Goal: Task Accomplishment & Management: Complete application form

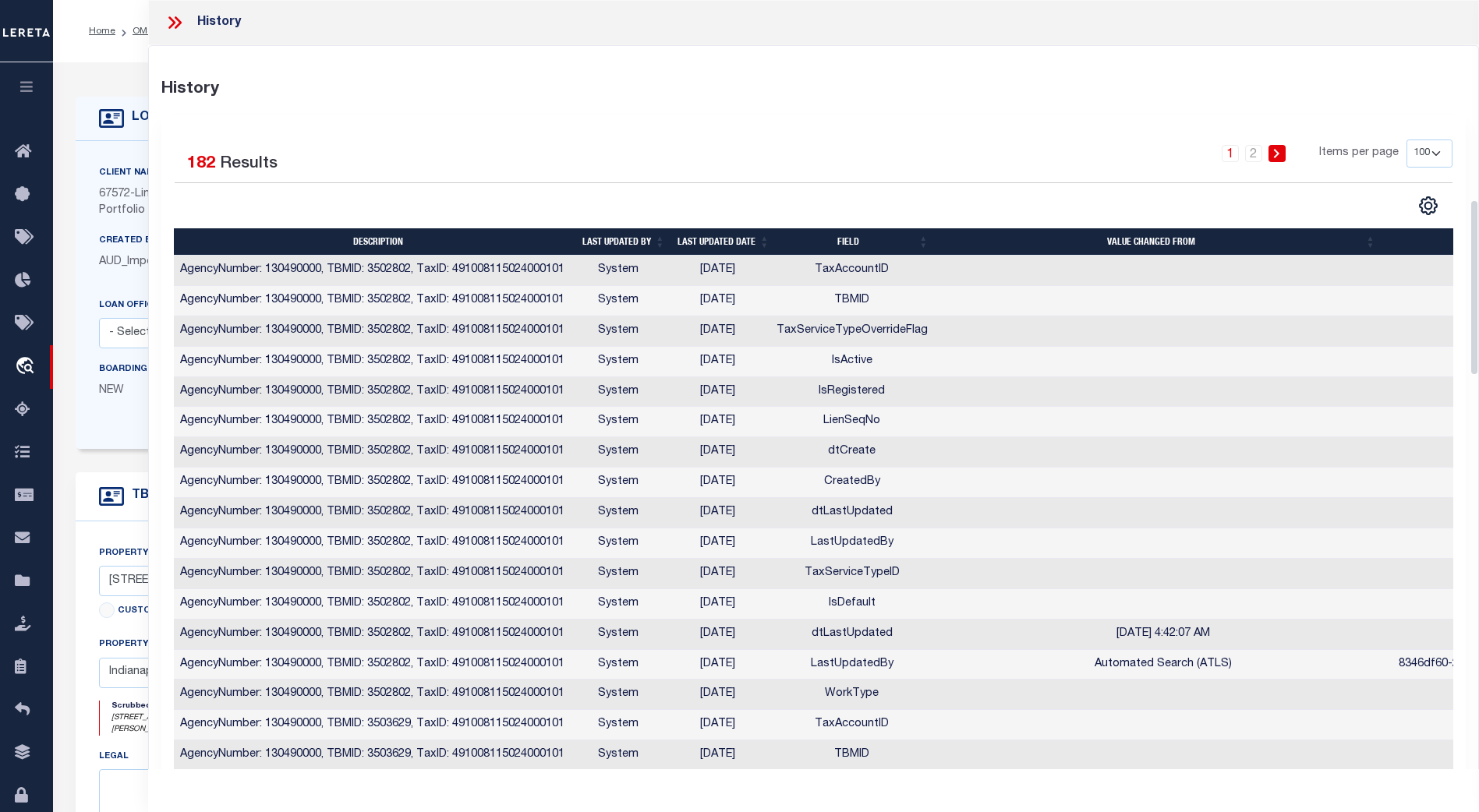
select select "Escrow"
select select "100"
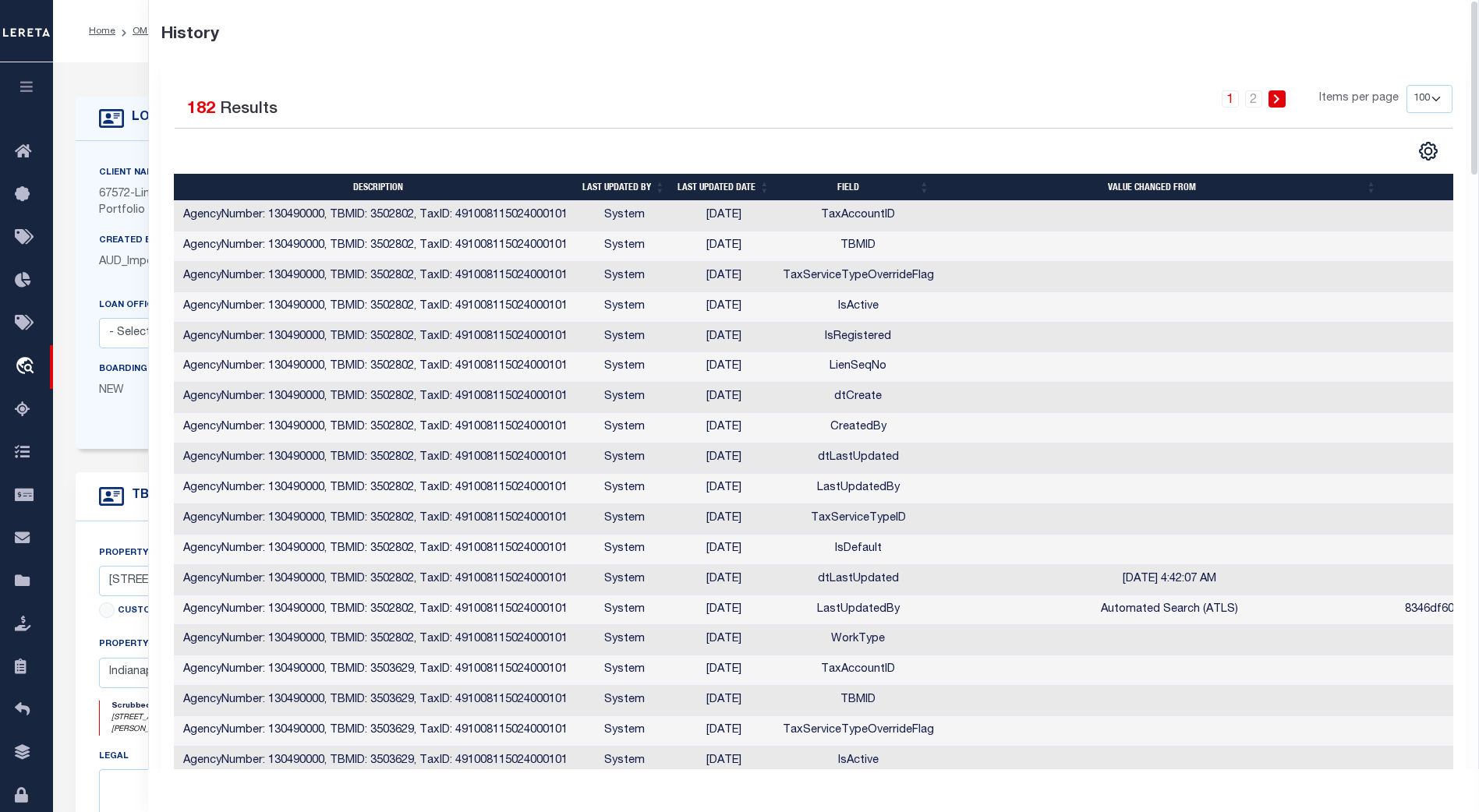
scroll to position [0, 190]
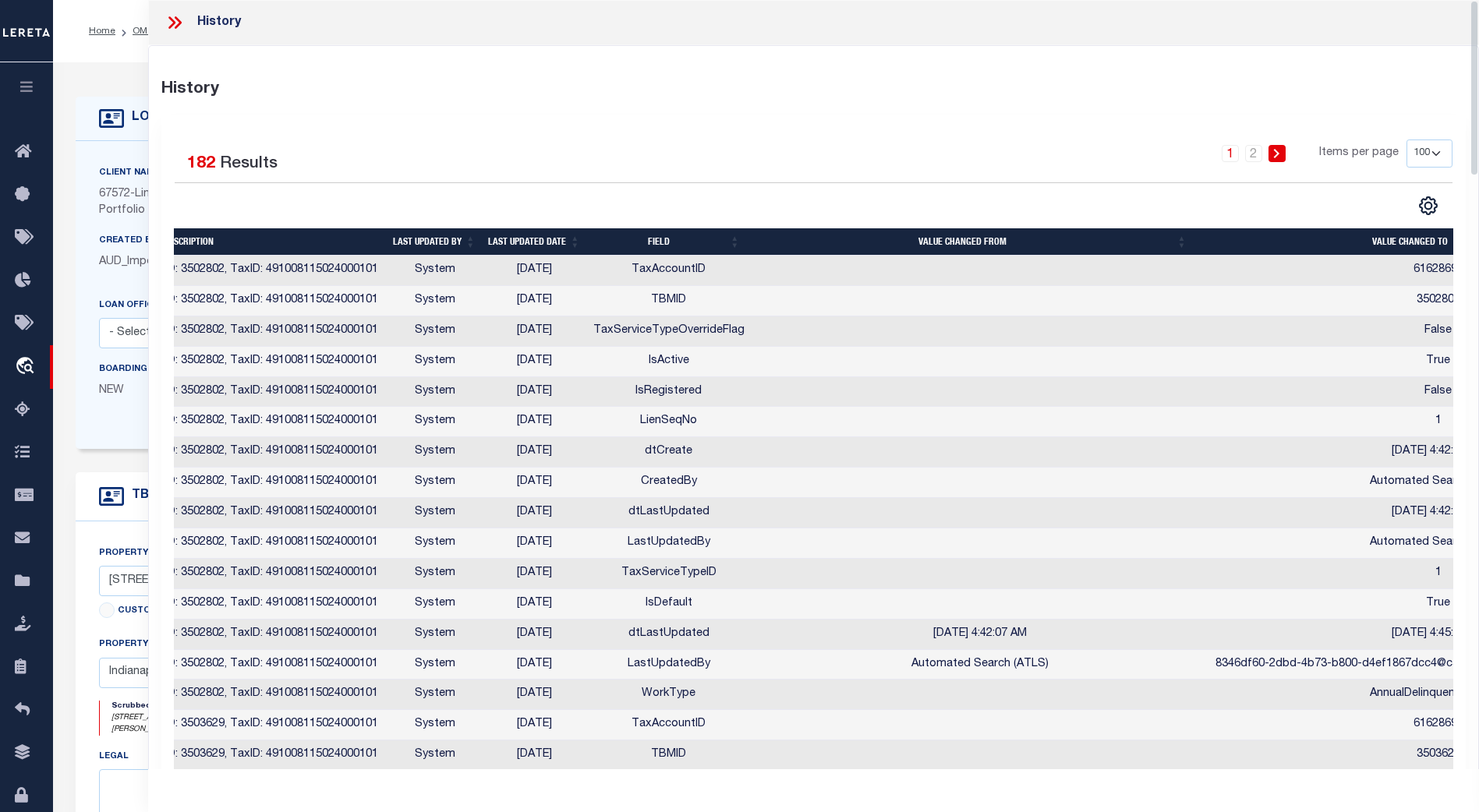
click at [171, 19] on icon at bounding box center [172, 22] width 7 height 12
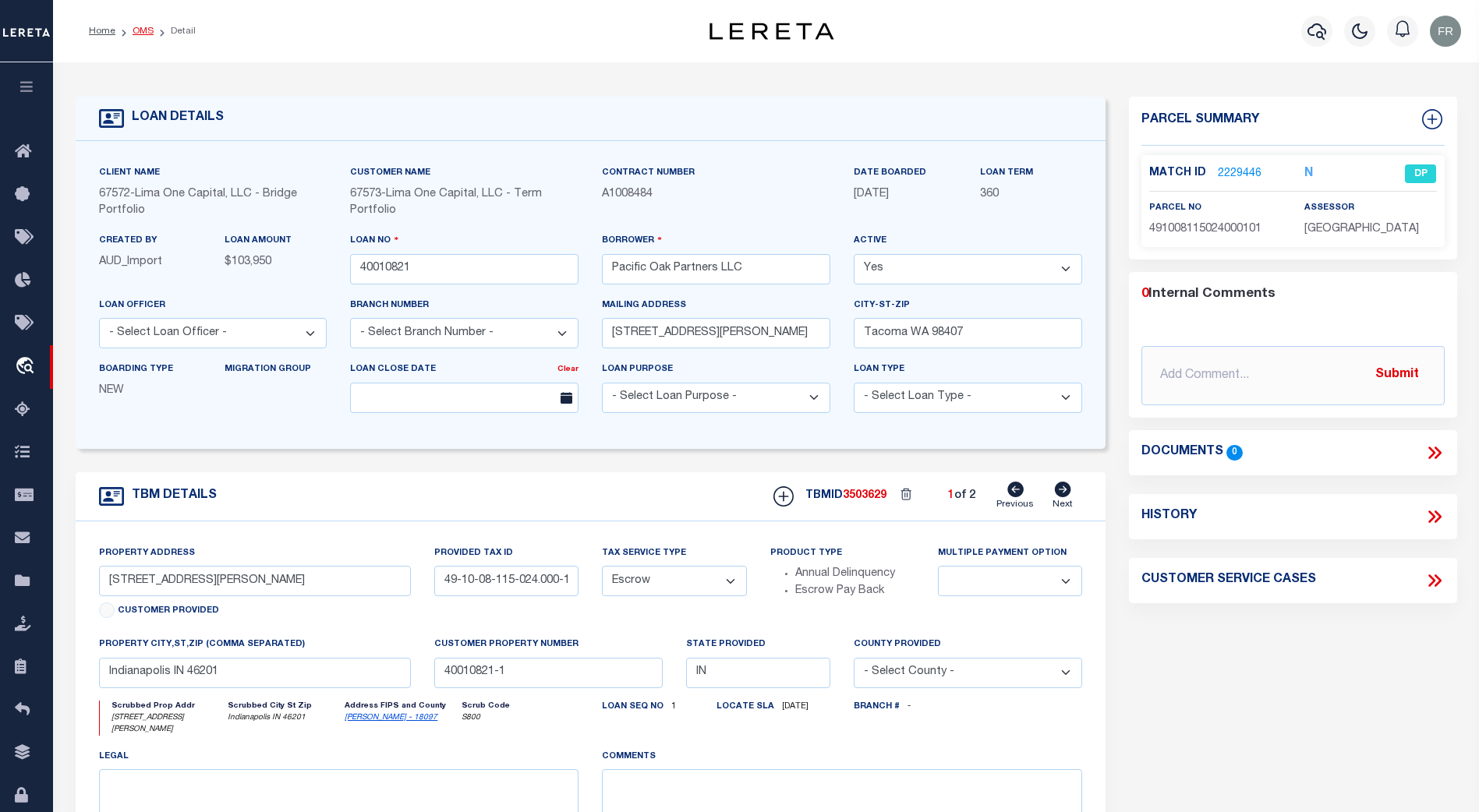
click at [143, 34] on link "OMS" at bounding box center [144, 31] width 21 height 9
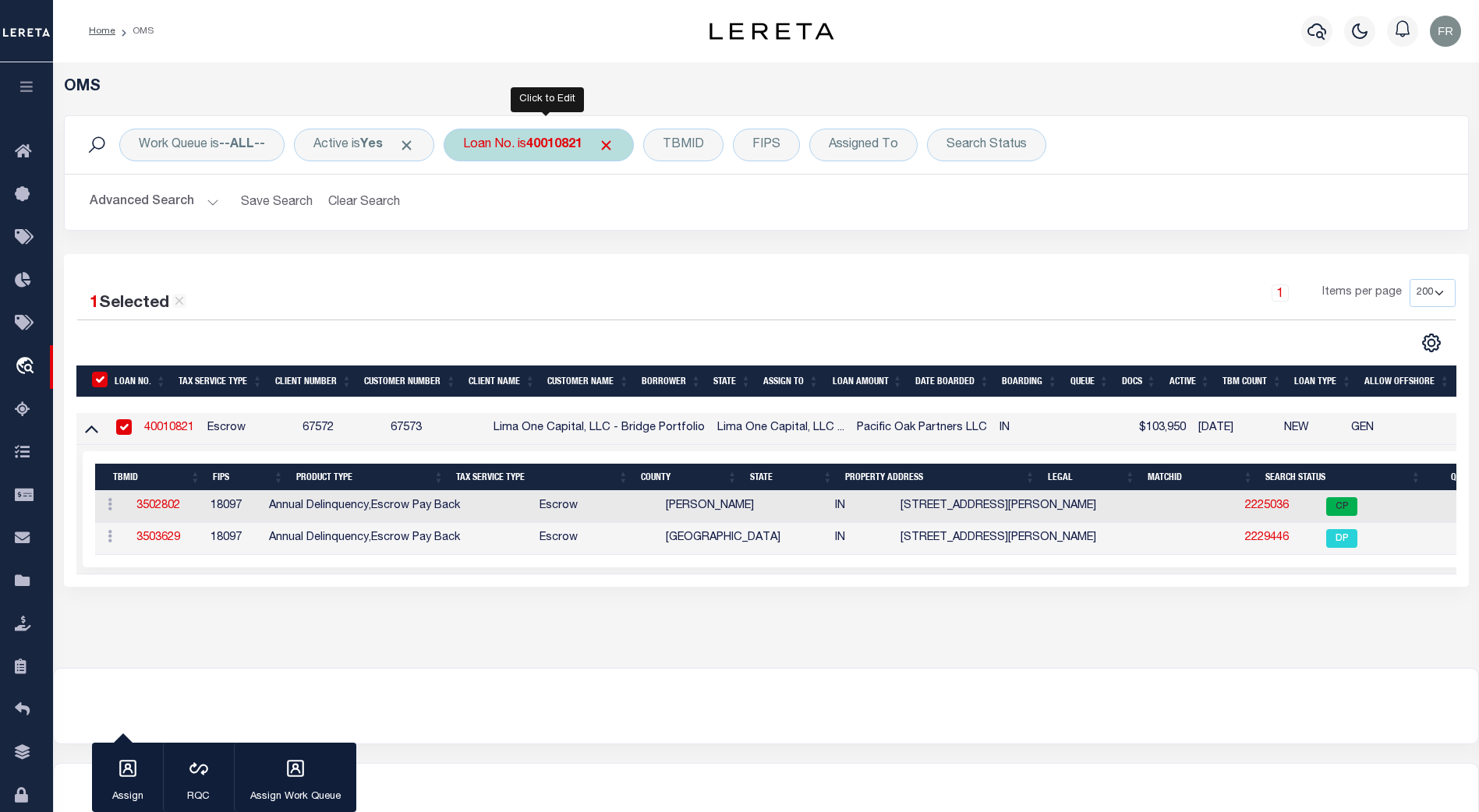
click at [569, 141] on b "40010821" at bounding box center [555, 144] width 56 height 12
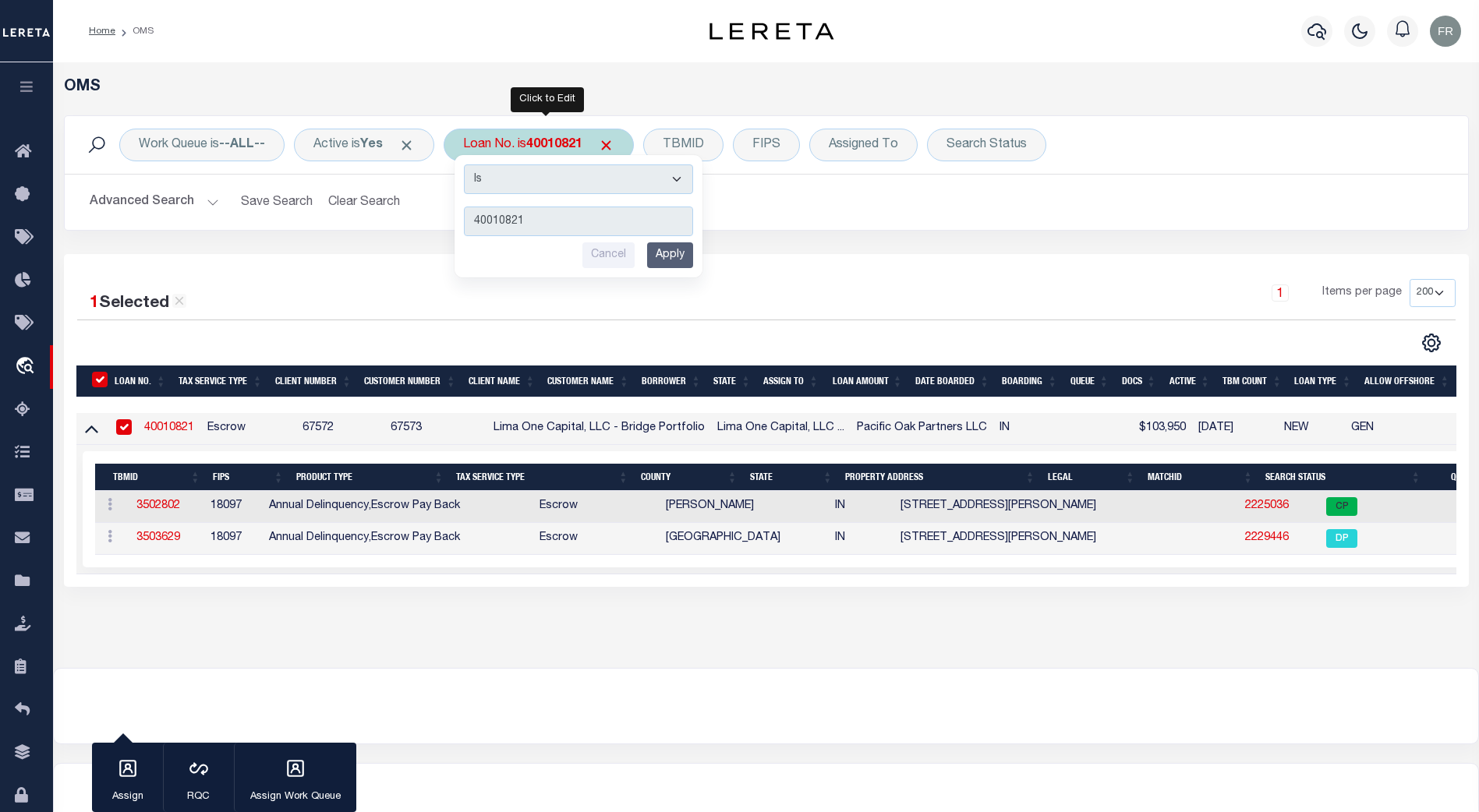
click at [570, 217] on input "40010821" at bounding box center [579, 221] width 229 height 30
type input "39915535-00001"
click at [680, 256] on input "Apply" at bounding box center [670, 255] width 46 height 26
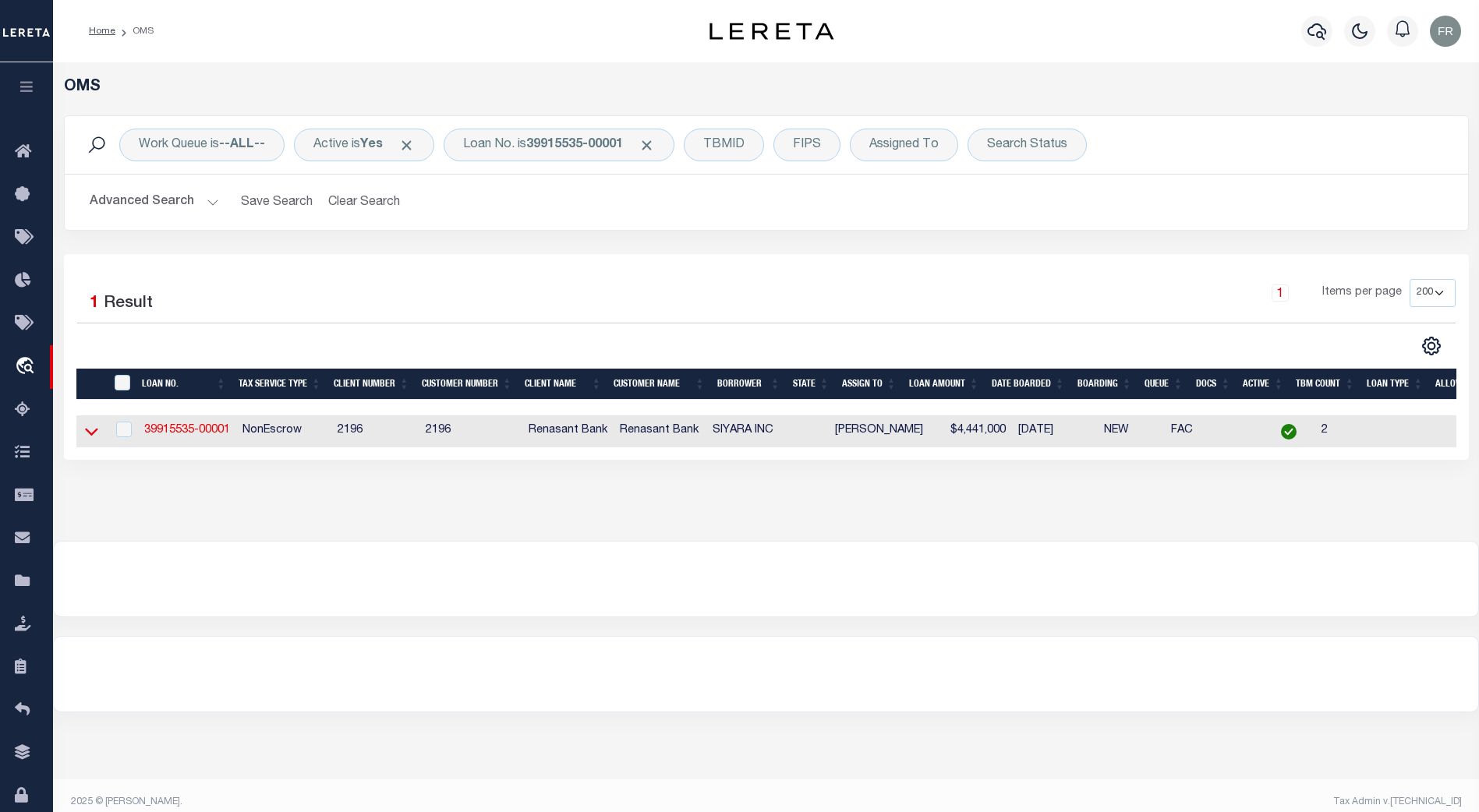
click at [92, 440] on icon at bounding box center [92, 432] width 13 height 17
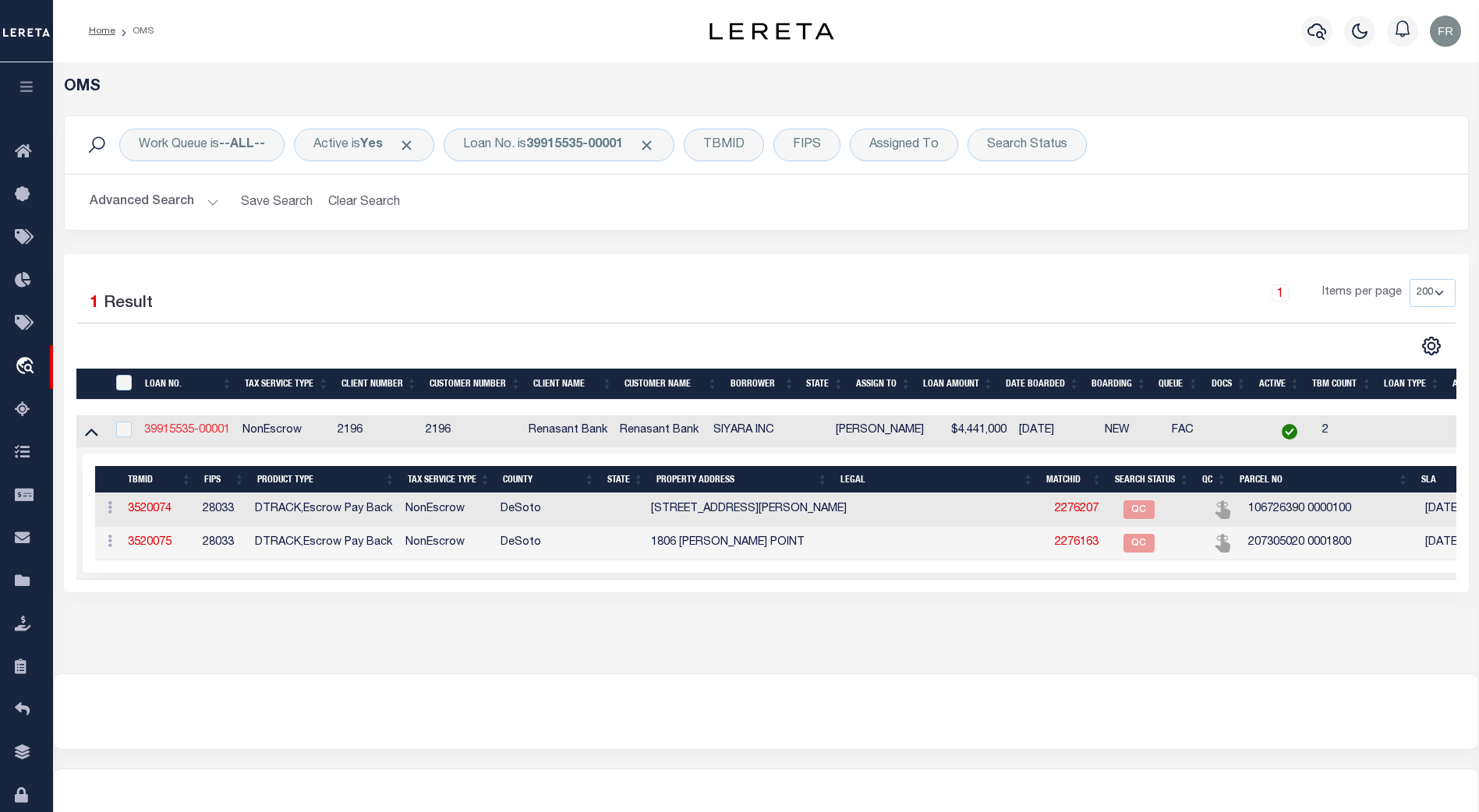
click at [196, 431] on link "39915535-00001" at bounding box center [187, 430] width 86 height 11
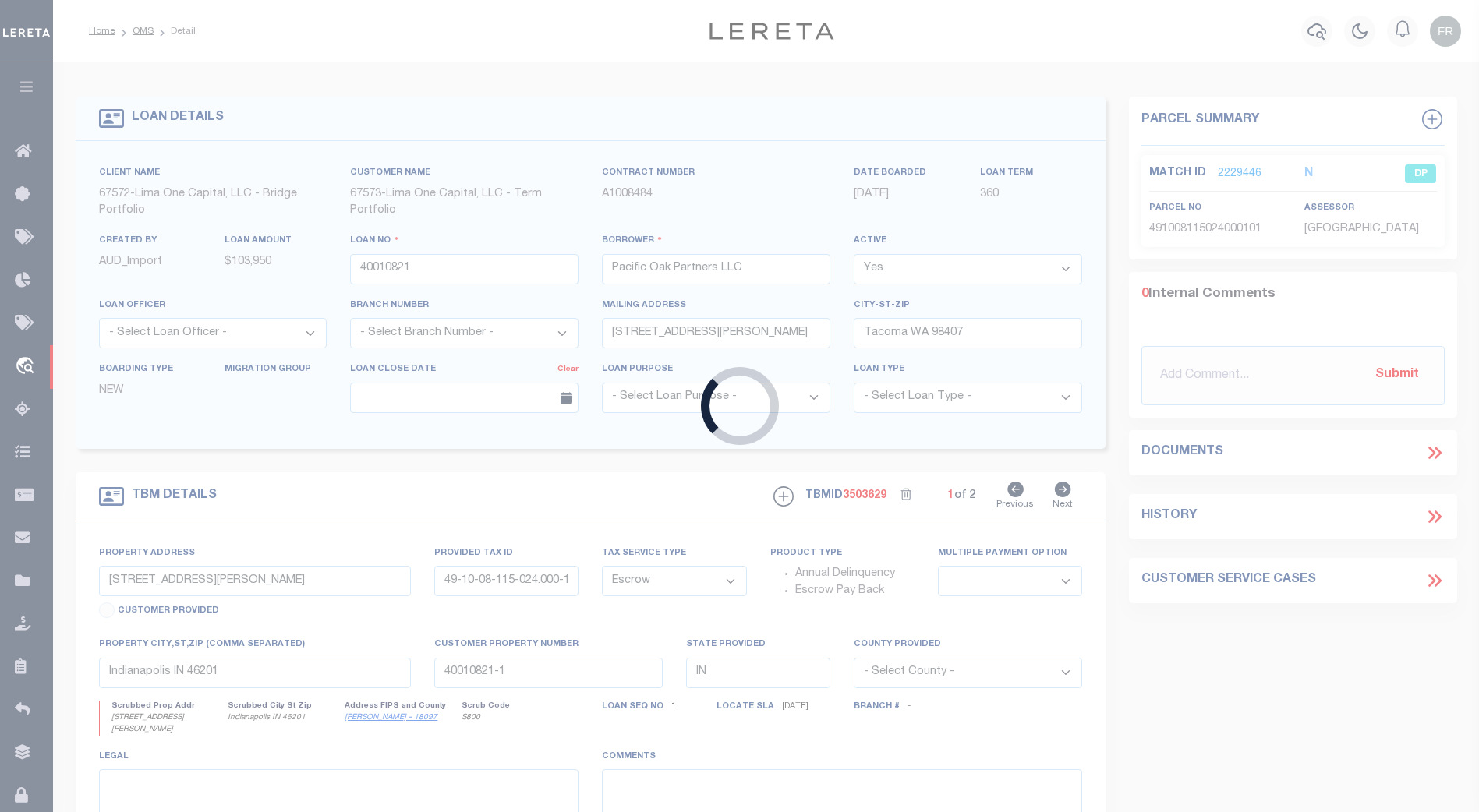
type input "39915535-00001"
type input "SIYARA INC"
select select
select select "400"
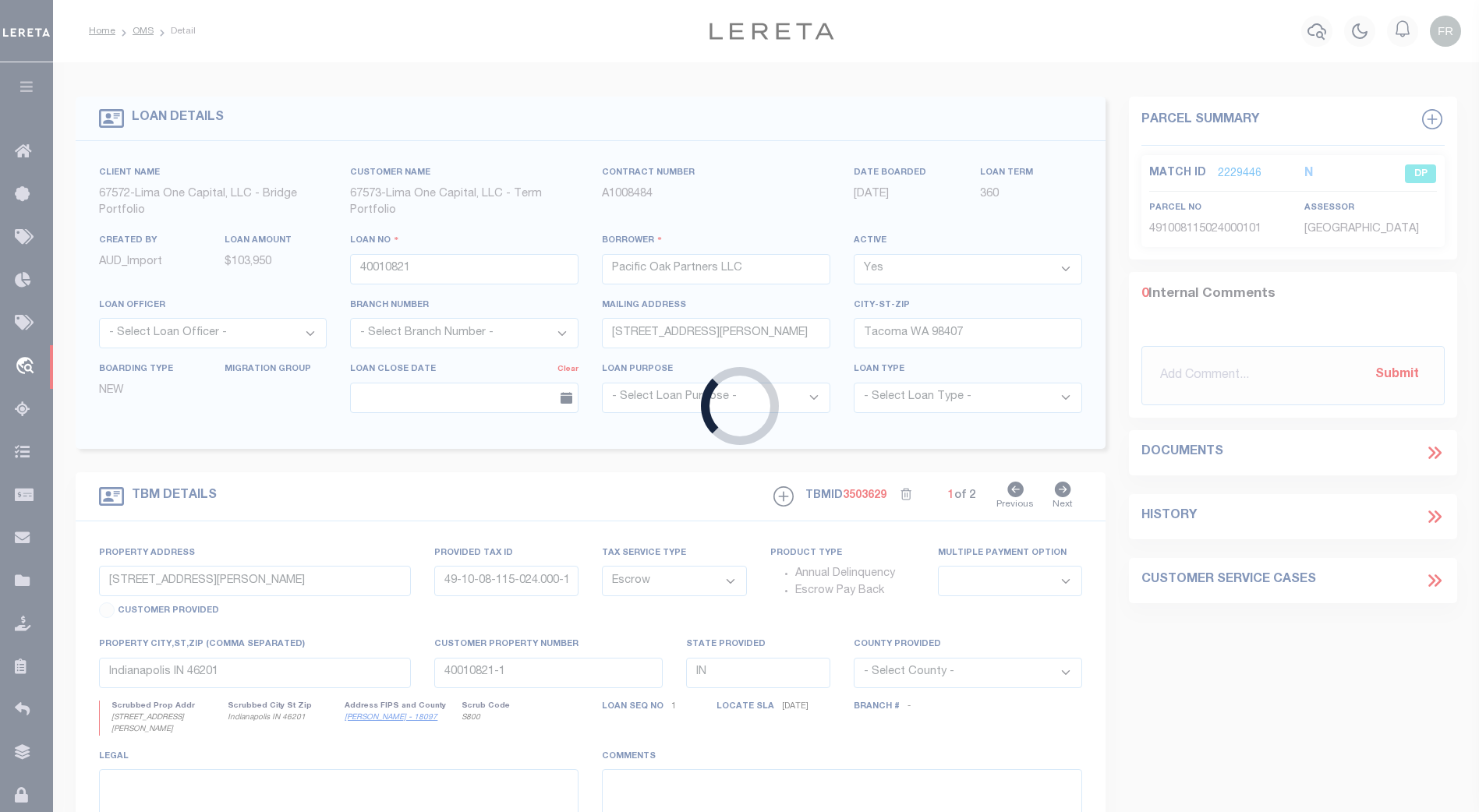
select select "NonEscrow"
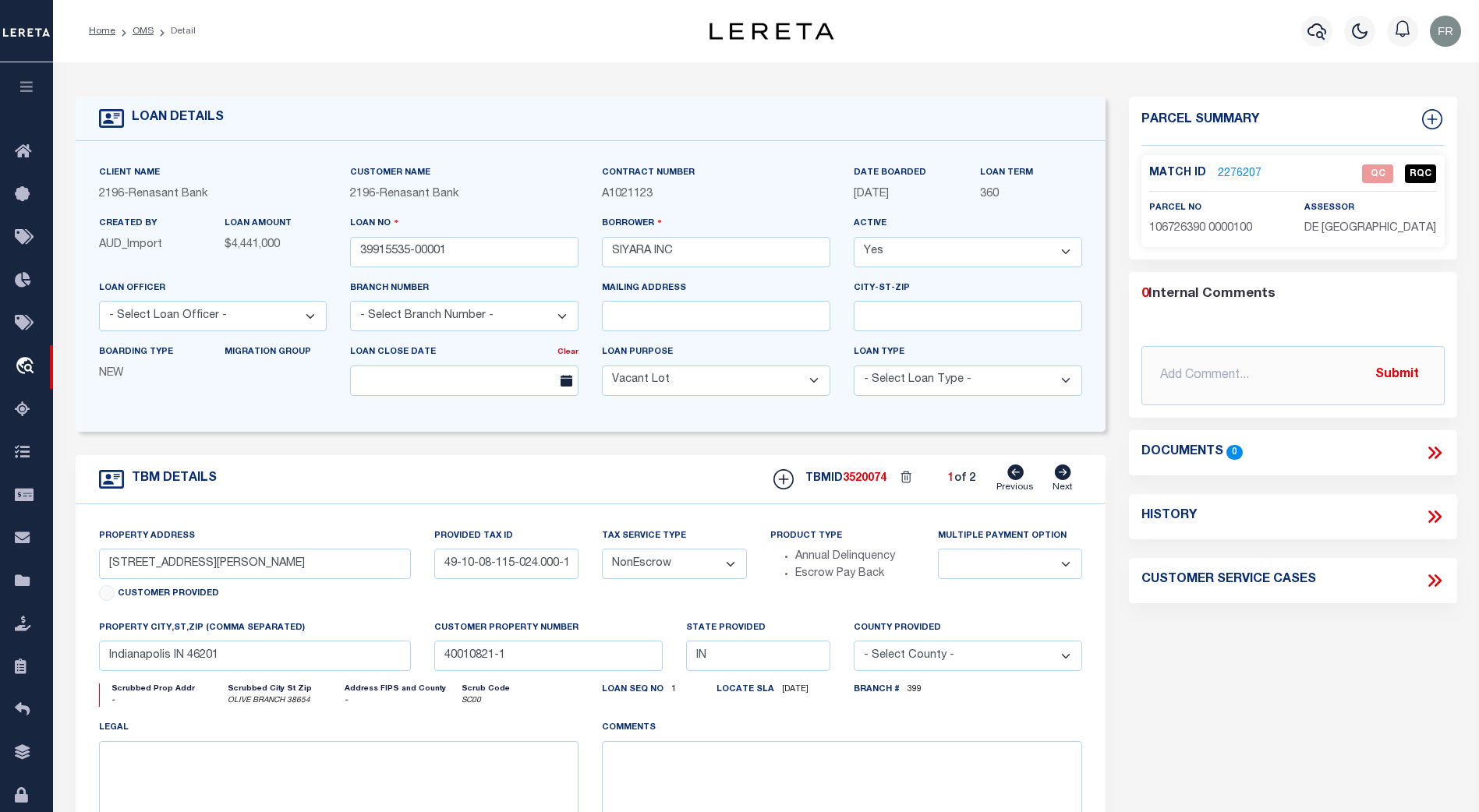
select select "164191"
select select "5150"
type input "[STREET_ADDRESS][PERSON_NAME]"
select select
type input "OLIVE BRANCH 38654"
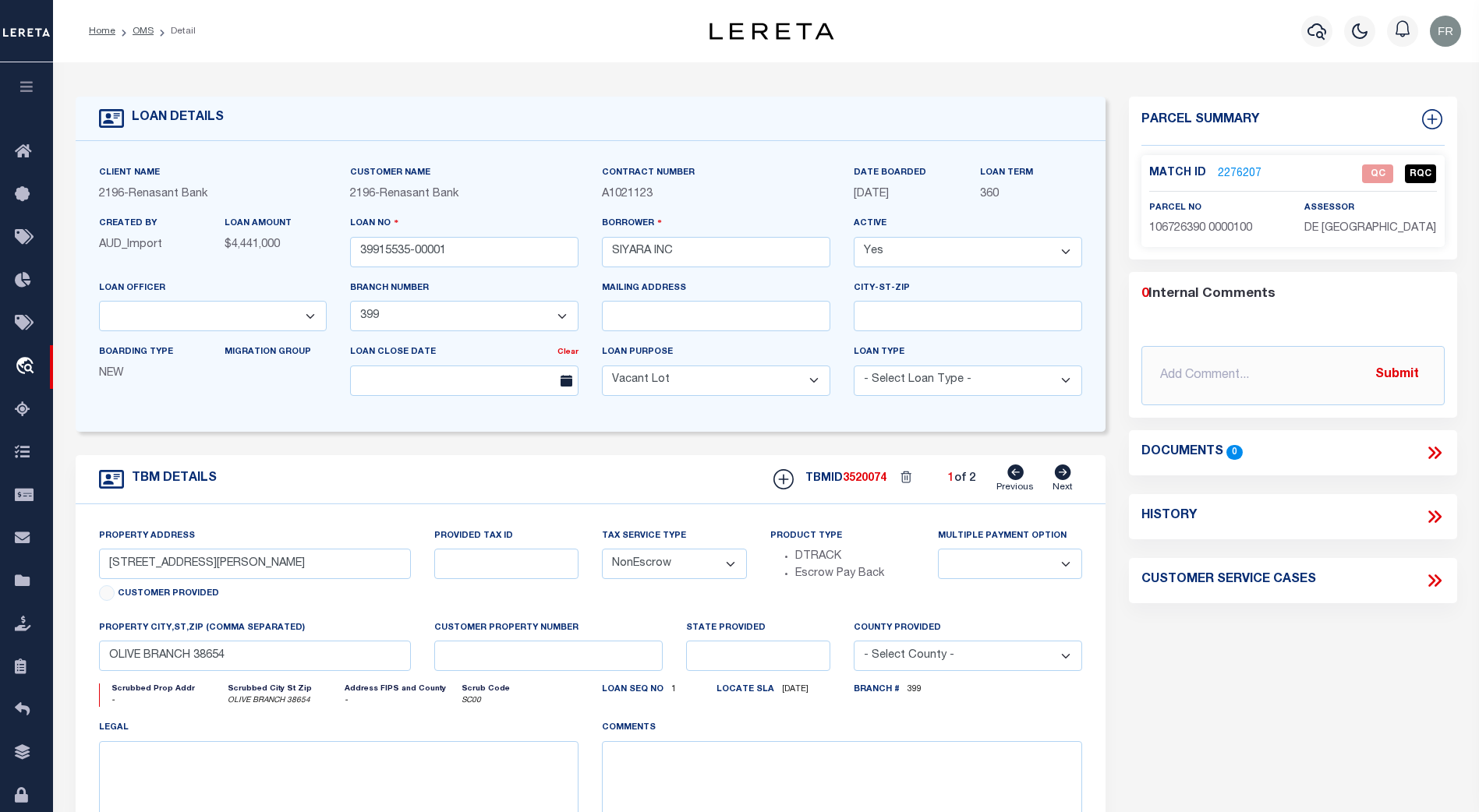
click at [1224, 168] on link "2276207" at bounding box center [1240, 174] width 44 height 17
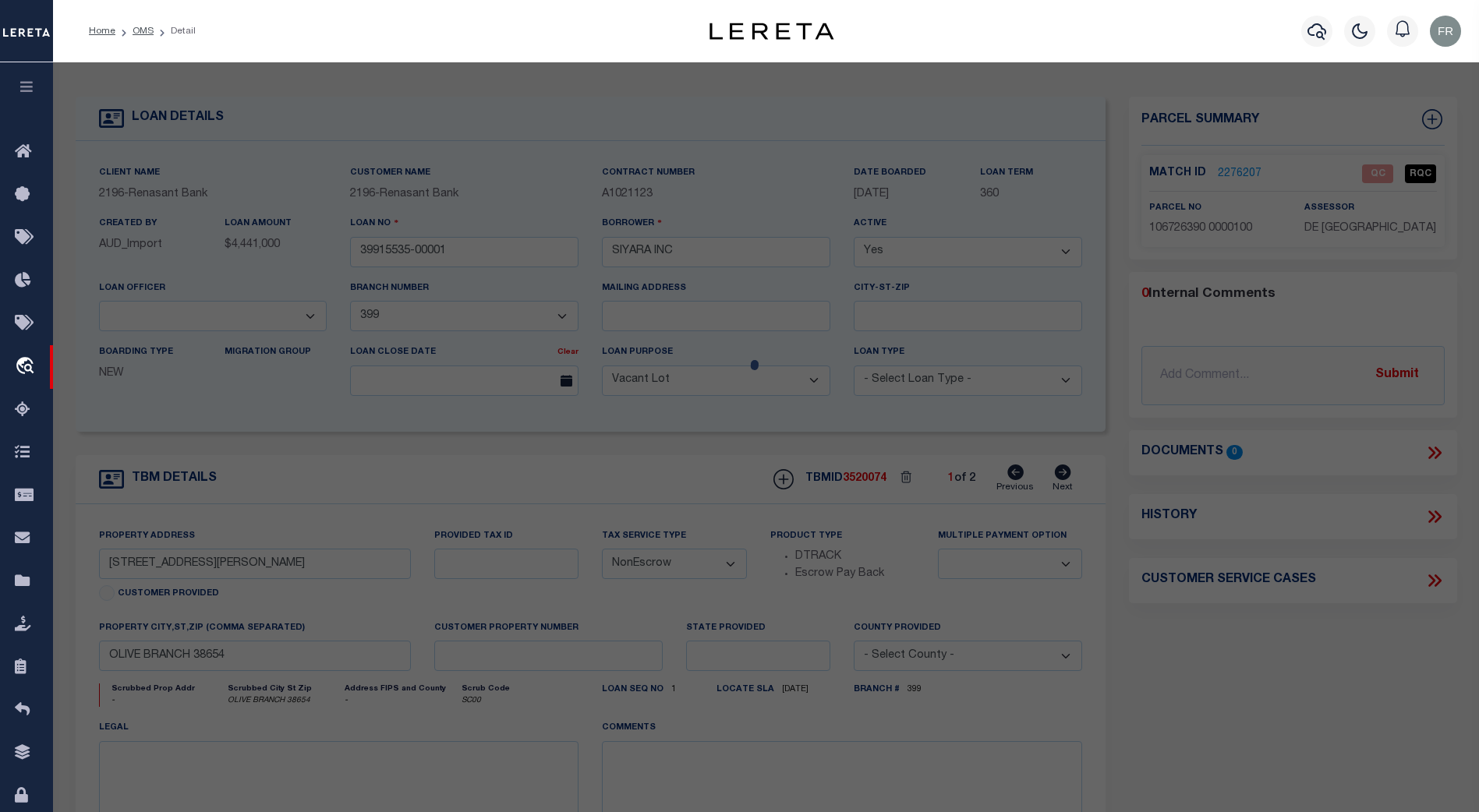
select select "AS"
select select
checkbox input "false"
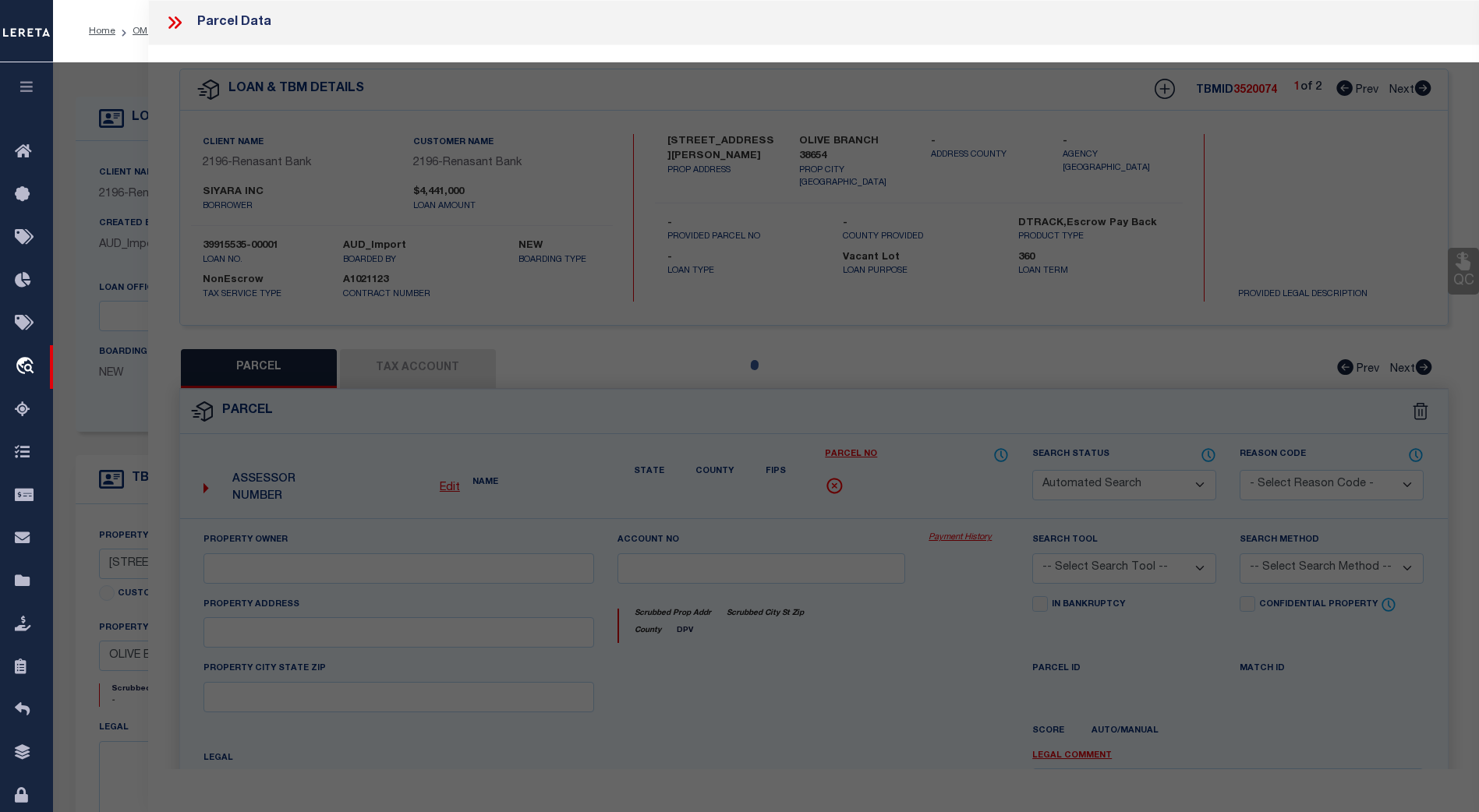
select select "QC"
type input "NEW [PERSON_NAME] EXPRESS LLC"
select select "AGW"
select select "ADD"
type input "[STREET_ADDRESS][PERSON_NAME]"
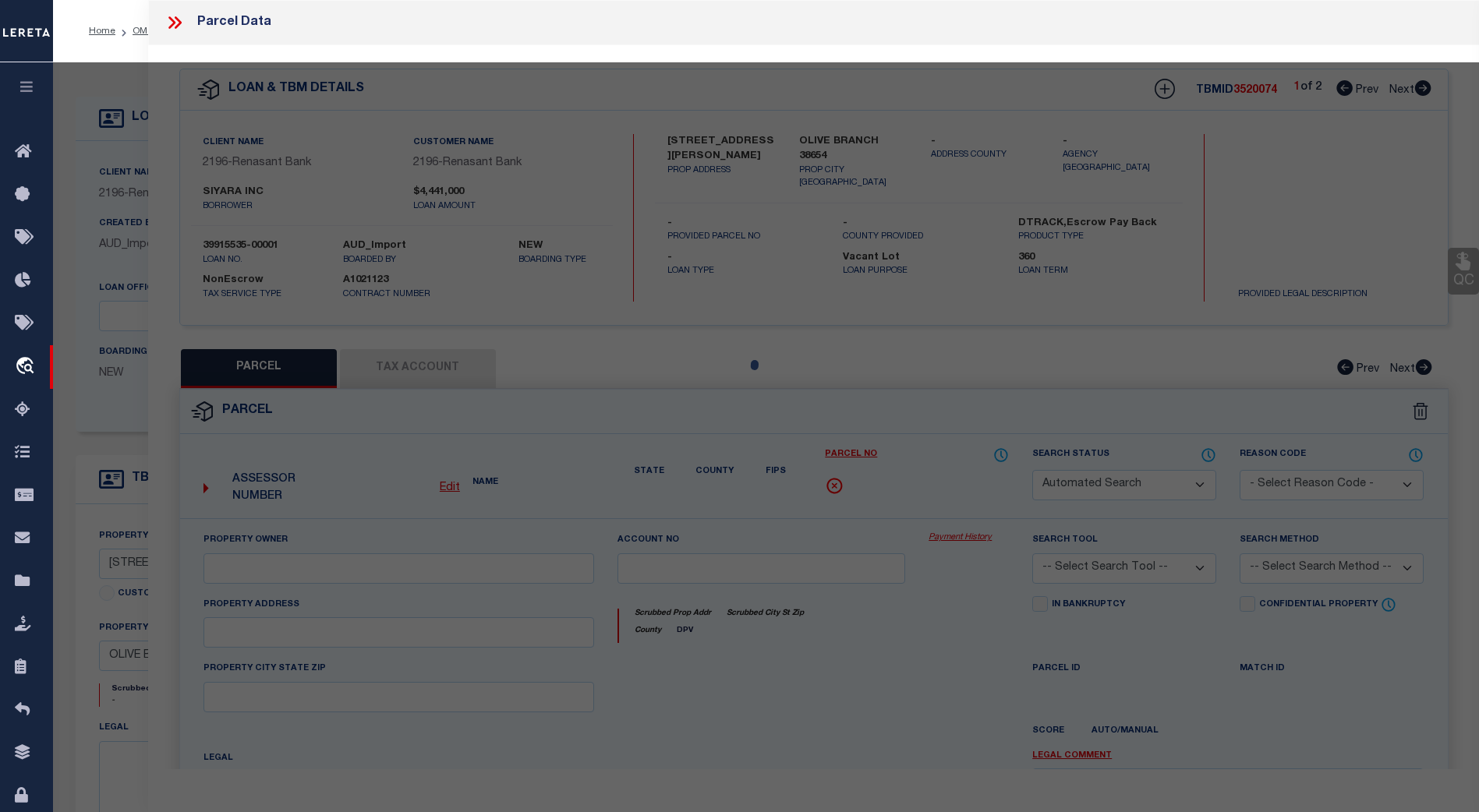
type input "OLIVE BRANCH 38654"
type textarea "[PERSON_NAME] COMMERCIAL 1"
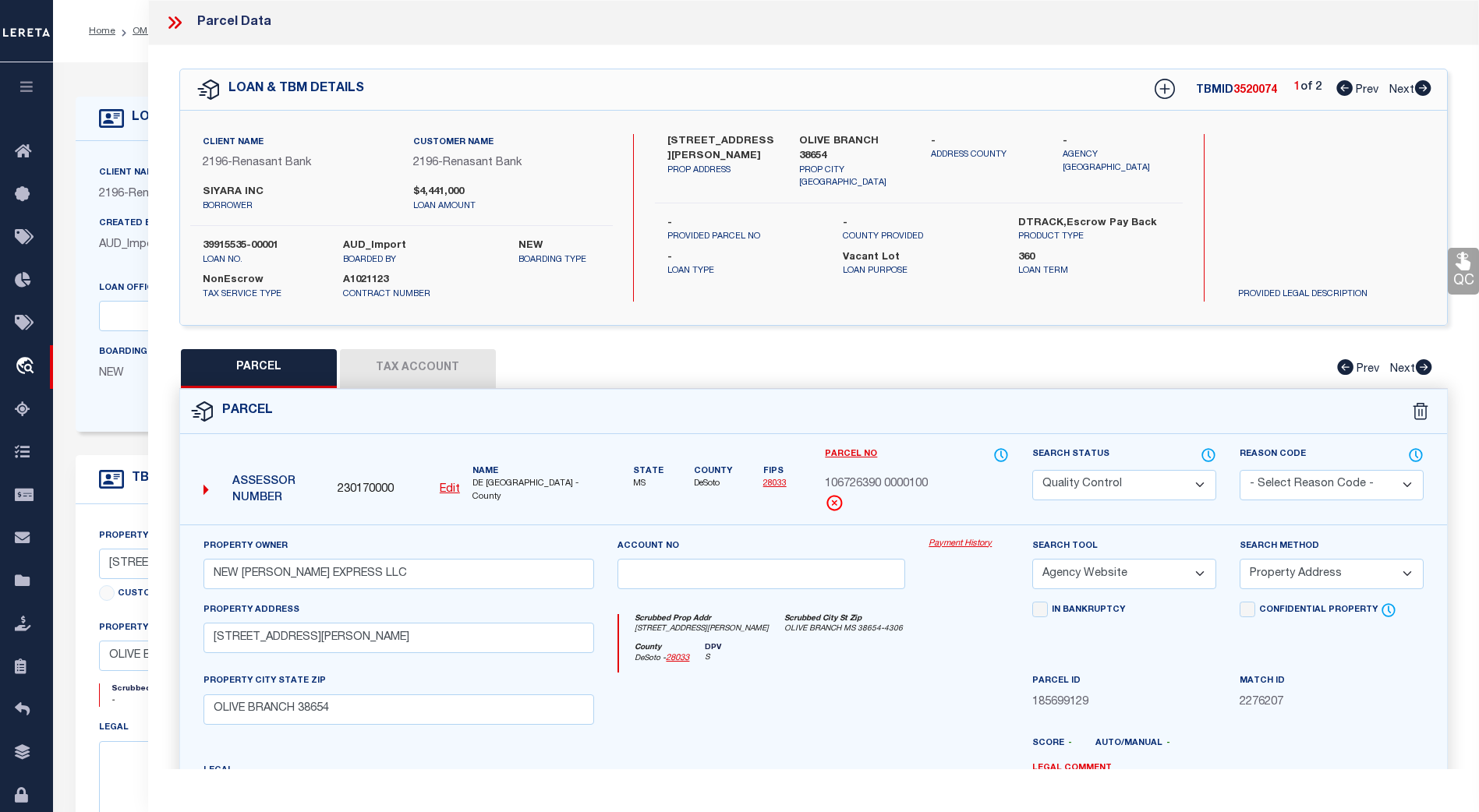
click at [1459, 276] on link "QC" at bounding box center [1463, 271] width 31 height 47
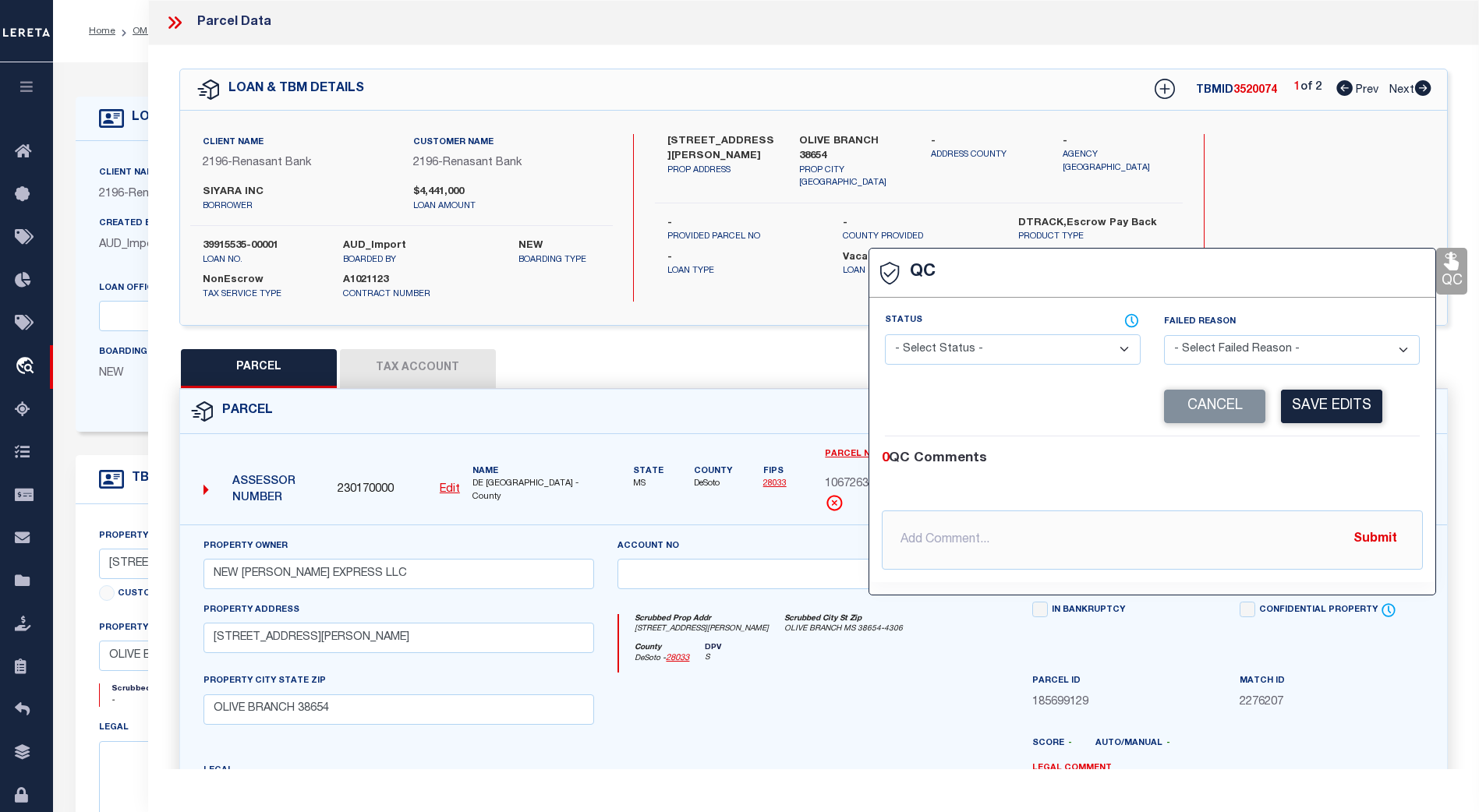
select select "RQC"
click at [1132, 322] on icon at bounding box center [1132, 320] width 2 height 7
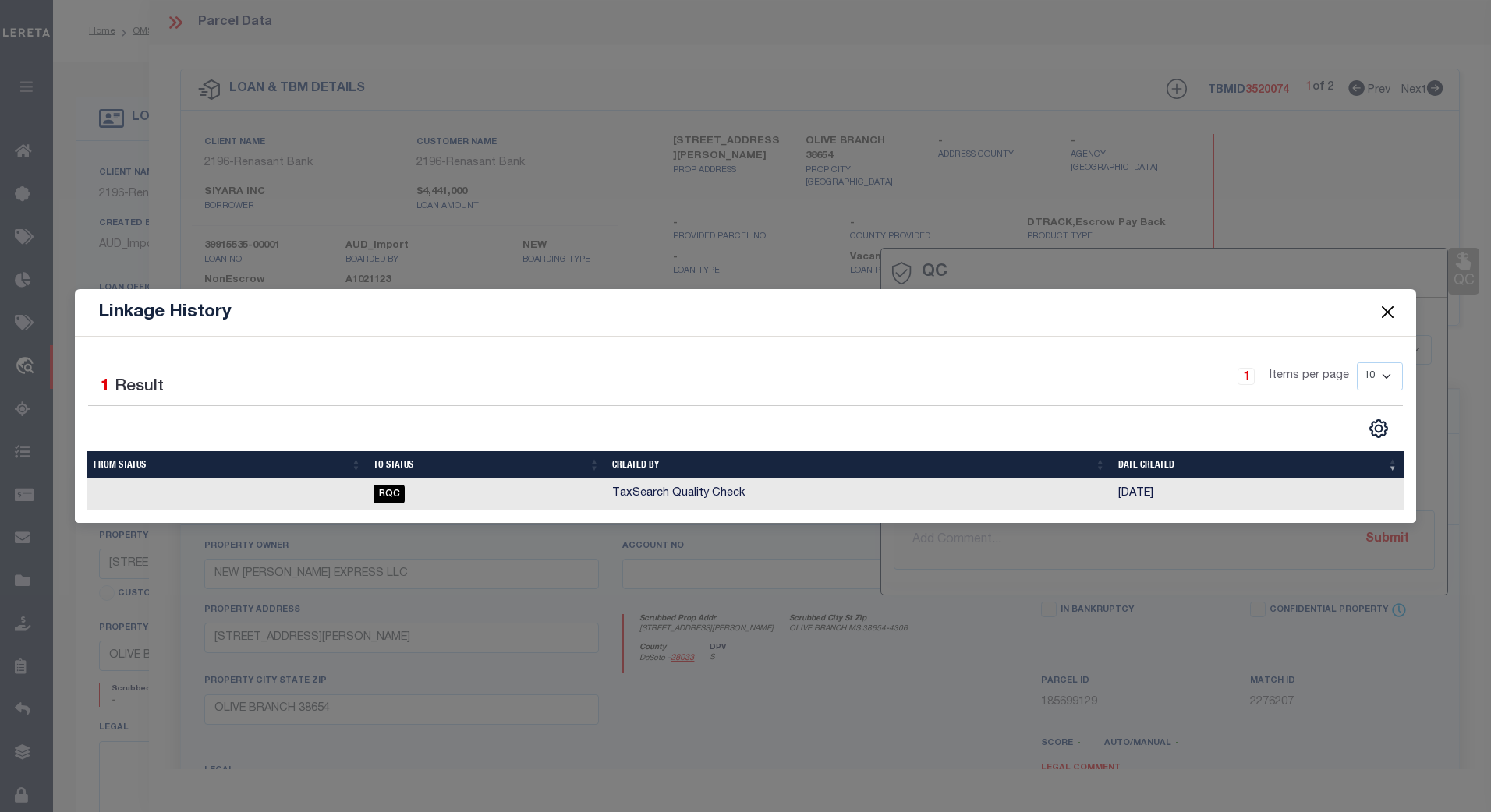
click at [1384, 310] on button "Close" at bounding box center [1387, 313] width 21 height 21
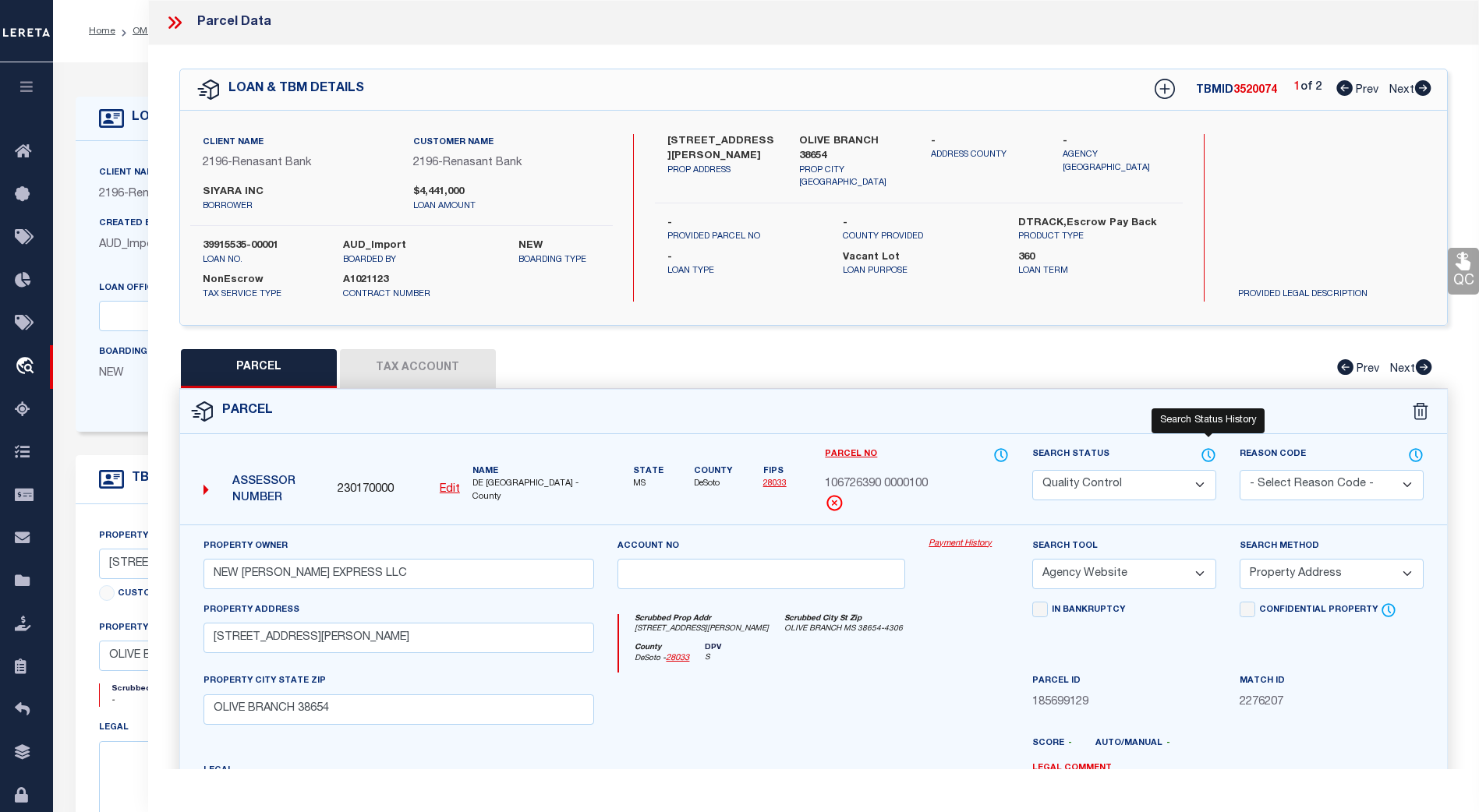
click at [1206, 451] on icon at bounding box center [1208, 455] width 16 height 17
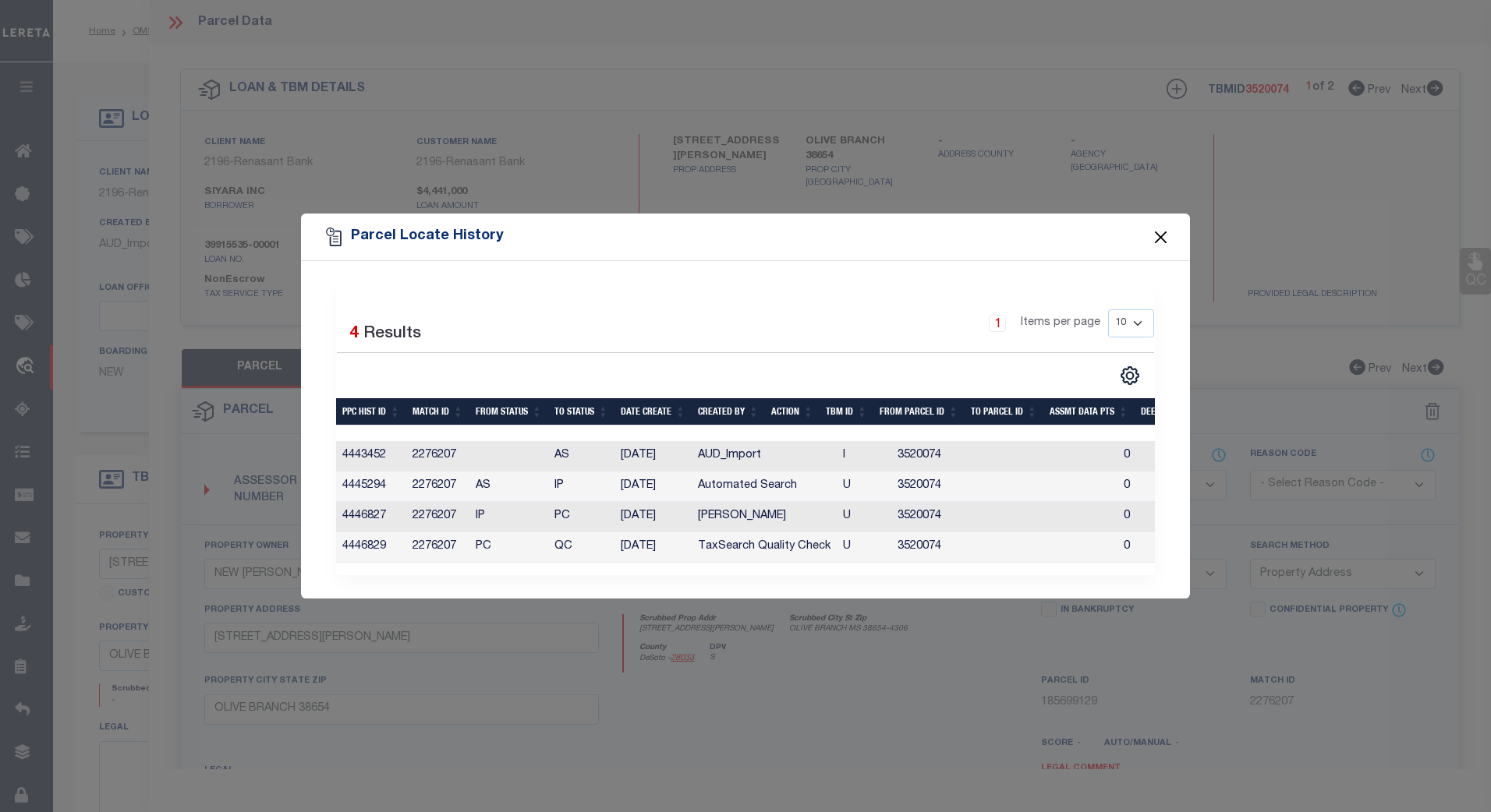
click at [1157, 229] on button "Close" at bounding box center [1161, 237] width 21 height 21
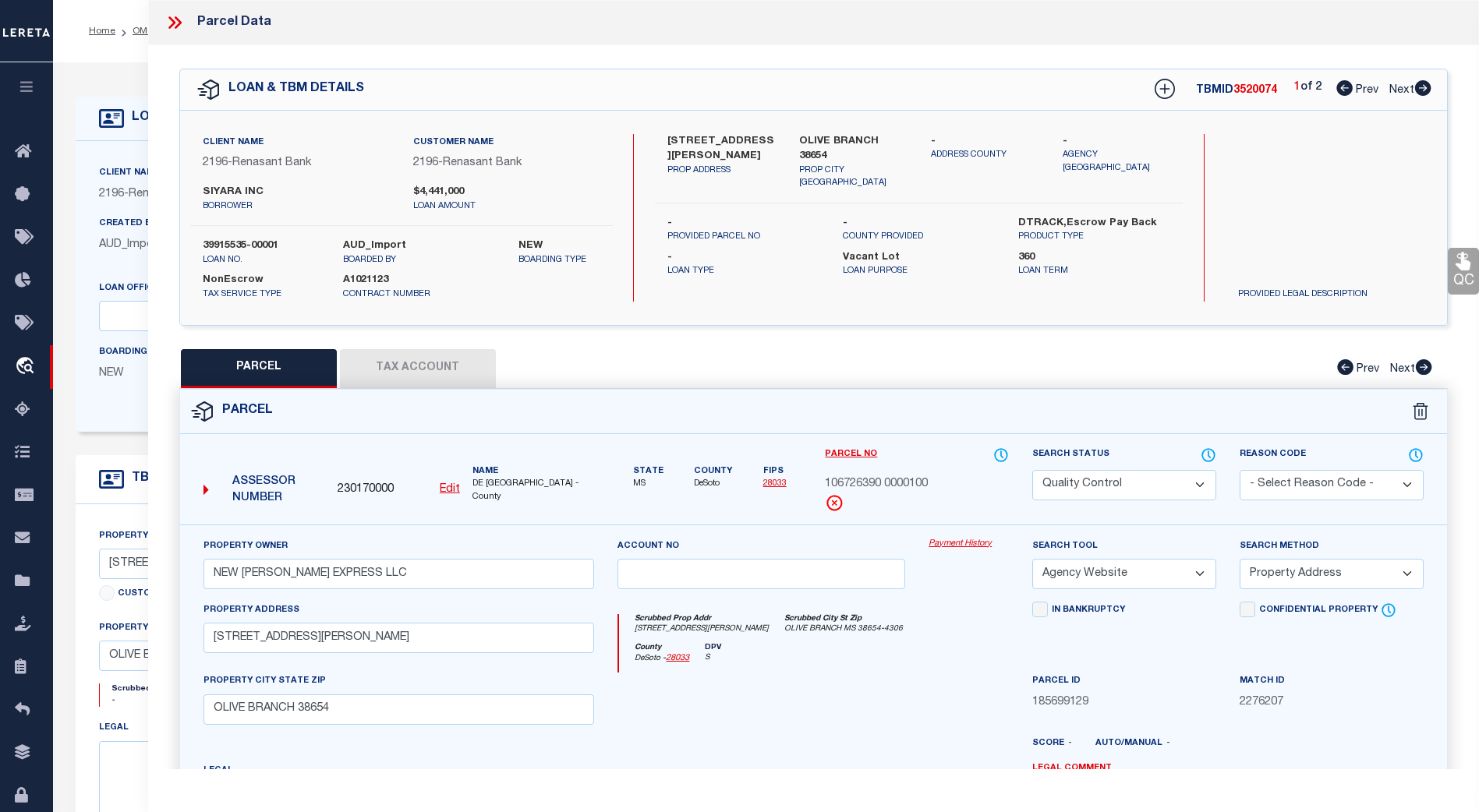
click at [182, 21] on icon at bounding box center [174, 22] width 21 height 21
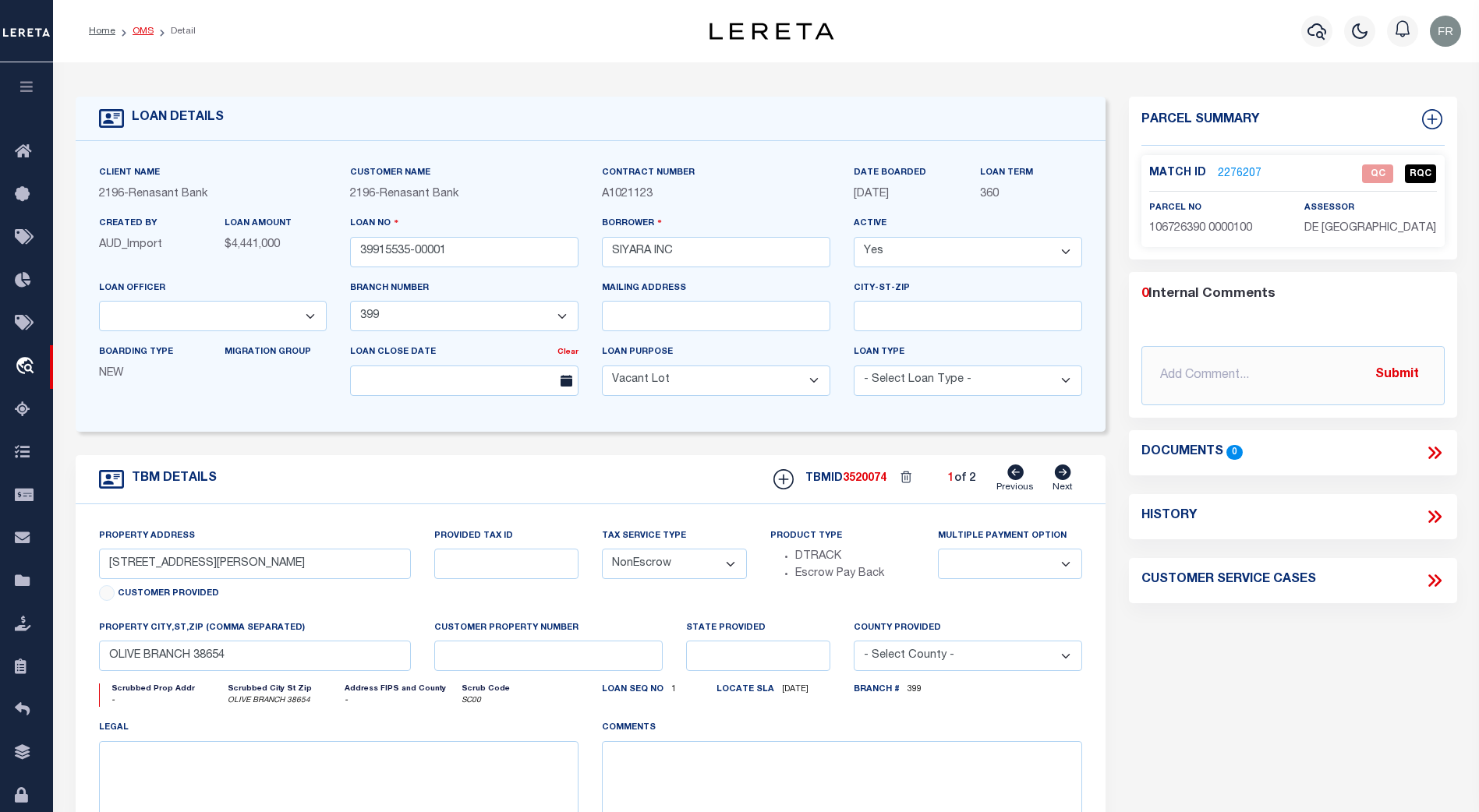
click at [149, 33] on link "OMS" at bounding box center [144, 31] width 21 height 9
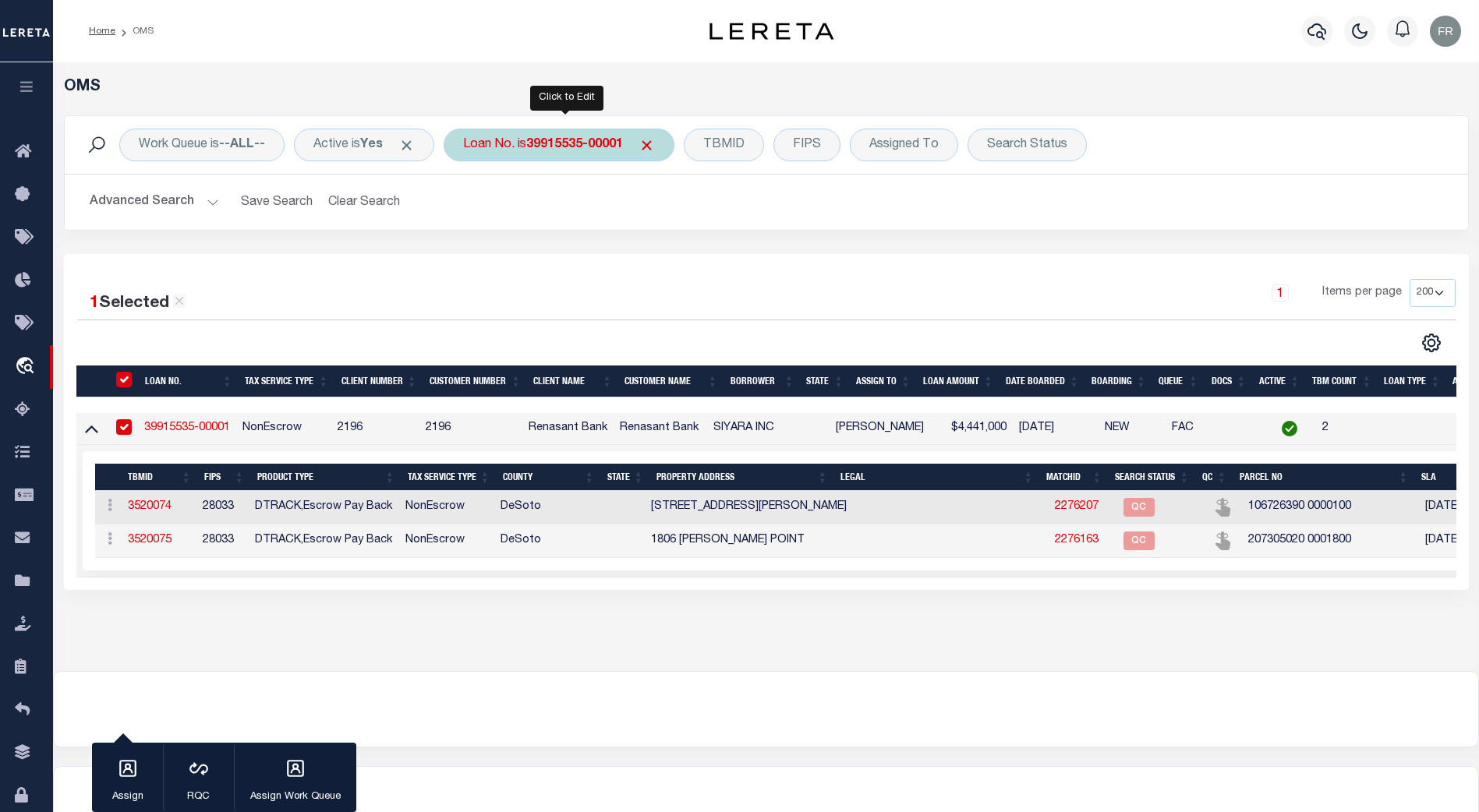
click at [580, 149] on b "39915535-00001" at bounding box center [574, 144] width 97 height 12
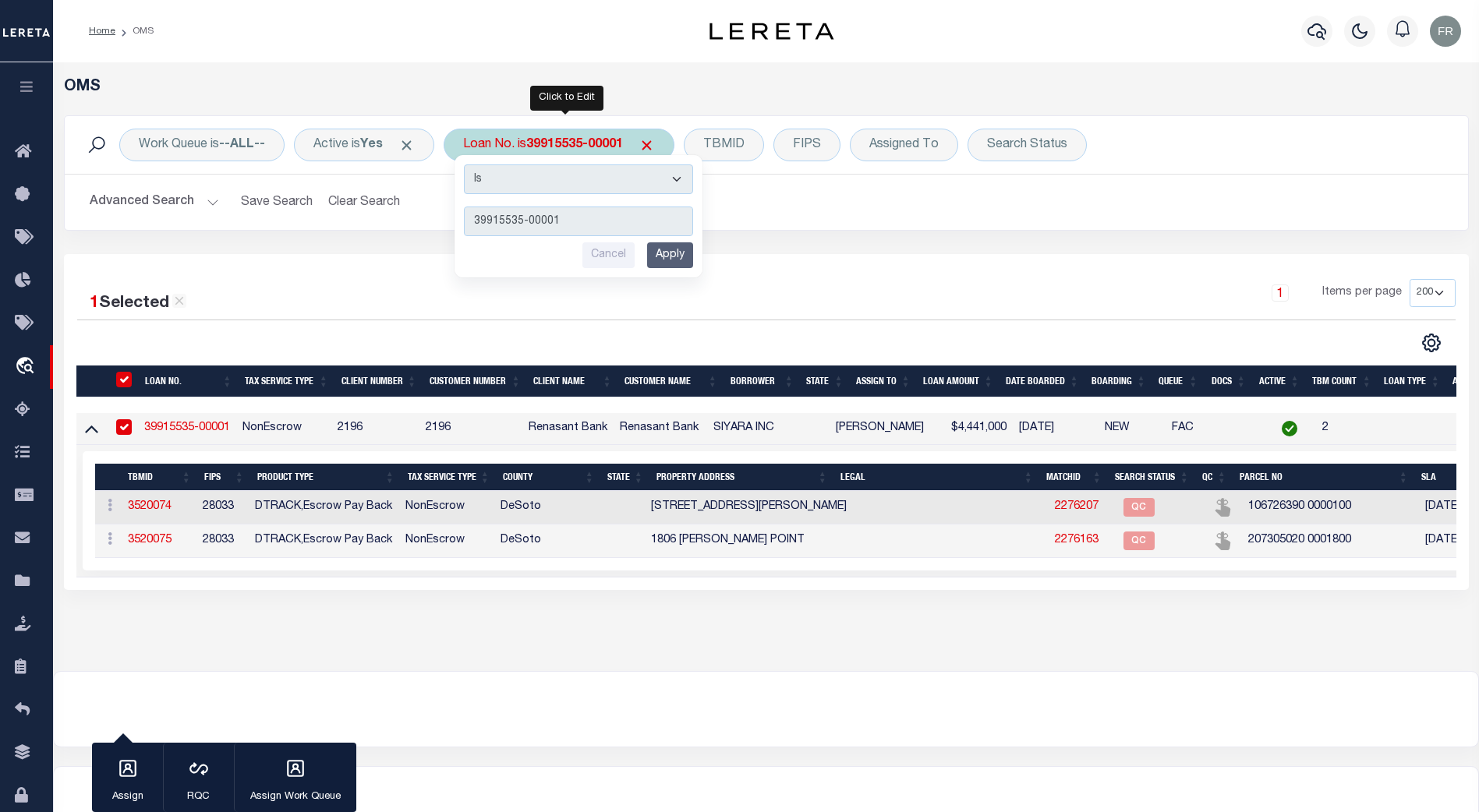
click at [577, 211] on input "39915535-00001" at bounding box center [579, 221] width 229 height 30
drag, startPoint x: 579, startPoint y: 223, endPoint x: 438, endPoint y: 221, distance: 141.0
click at [438, 221] on div "Work Queue is --ALL-- Active is Yes Loan No. is 39915535-00001 Is Contains 3991…" at bounding box center [766, 173] width 1405 height 116
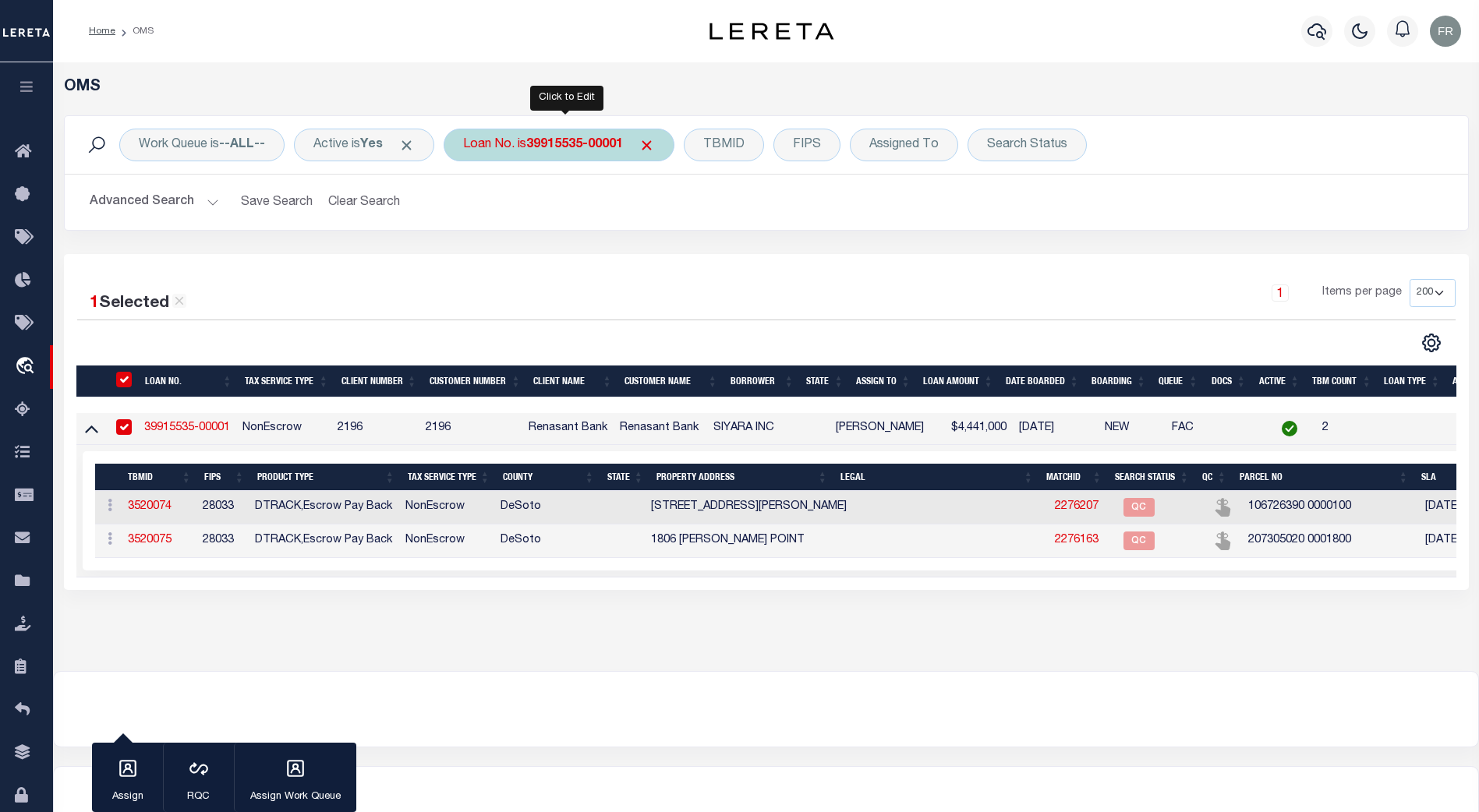
click at [575, 140] on b "39915535-00001" at bounding box center [574, 144] width 97 height 12
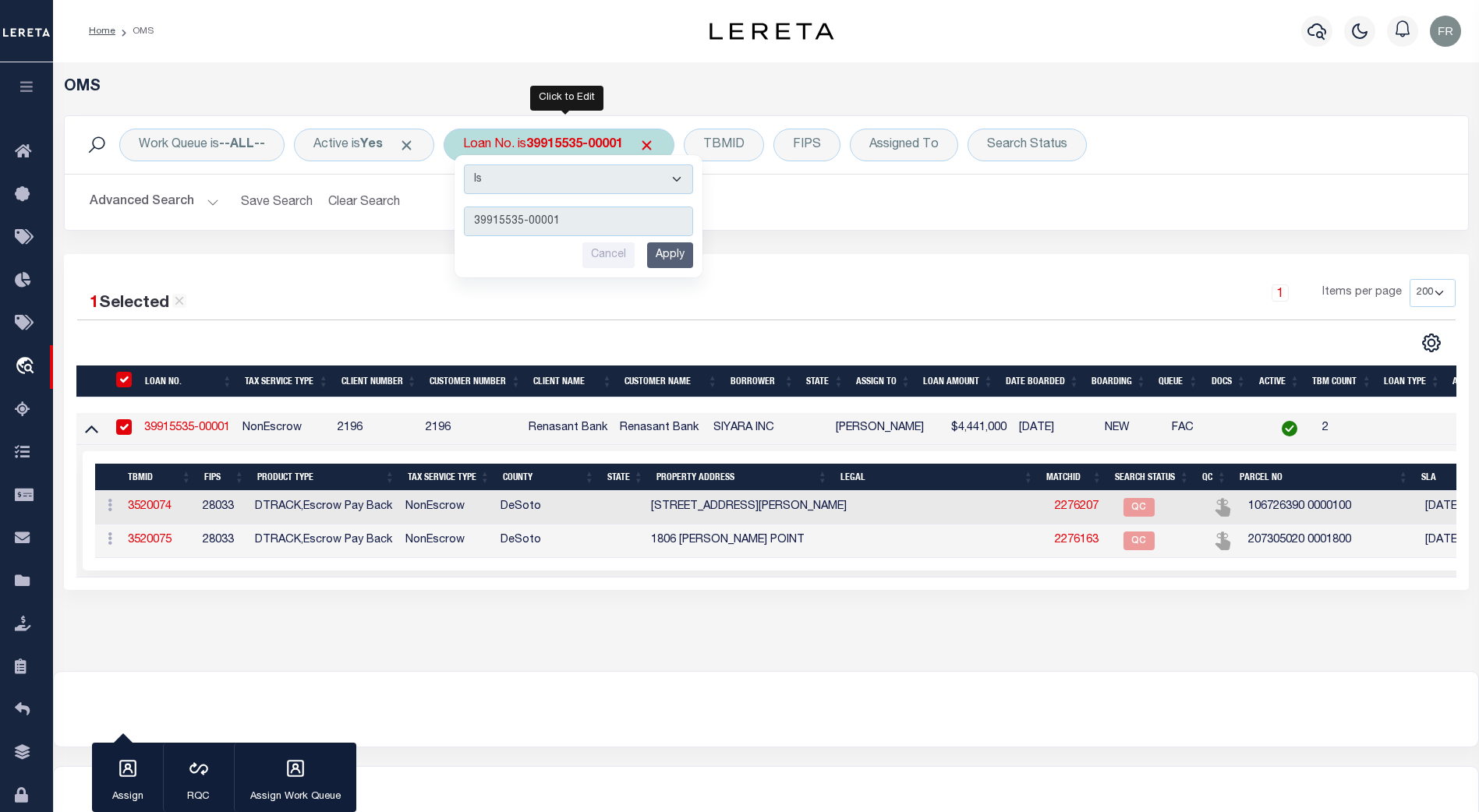
click at [579, 229] on input "39915535-00001" at bounding box center [579, 221] width 229 height 30
type input "3"
type input "9300004034"
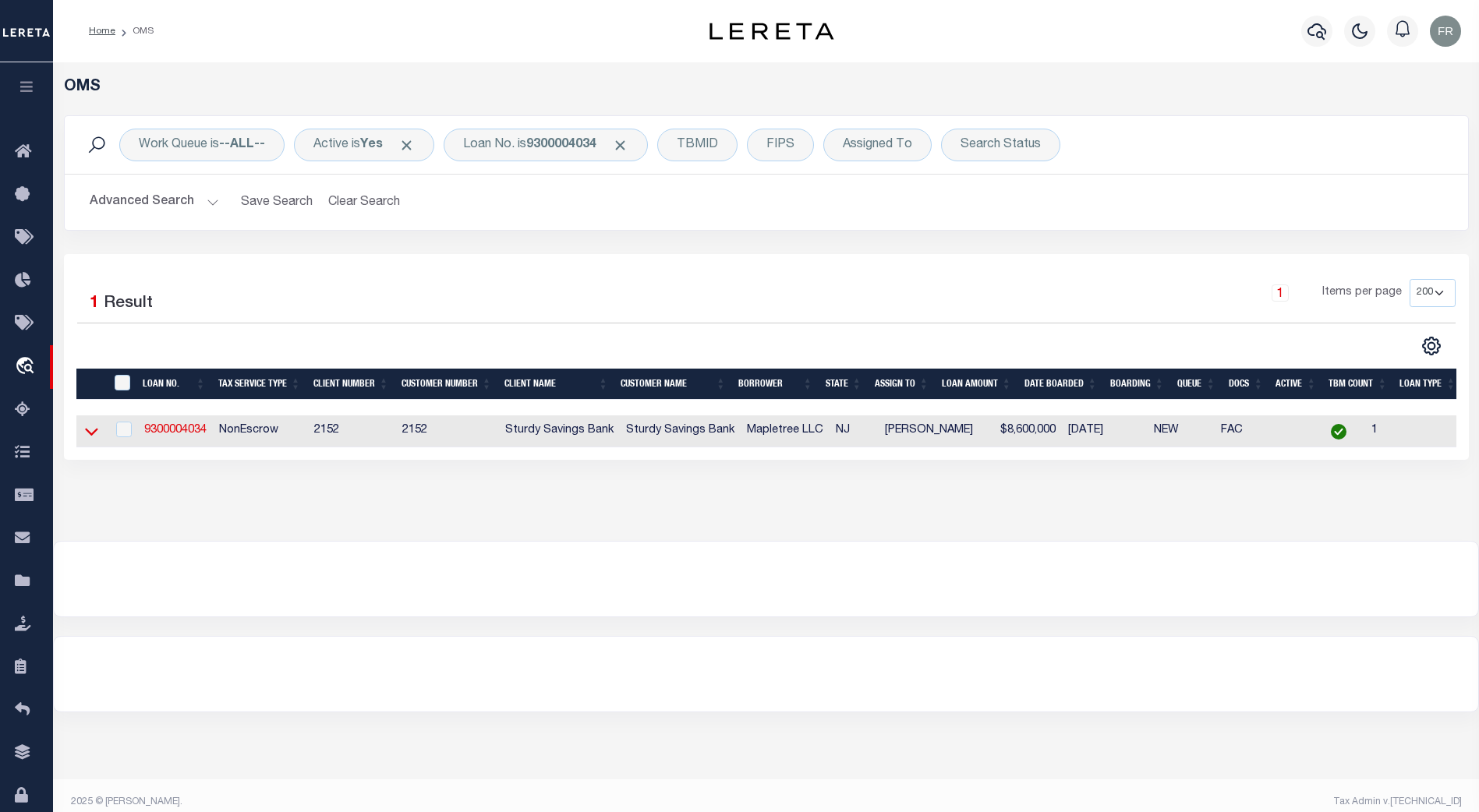
click at [87, 433] on icon at bounding box center [92, 432] width 13 height 7
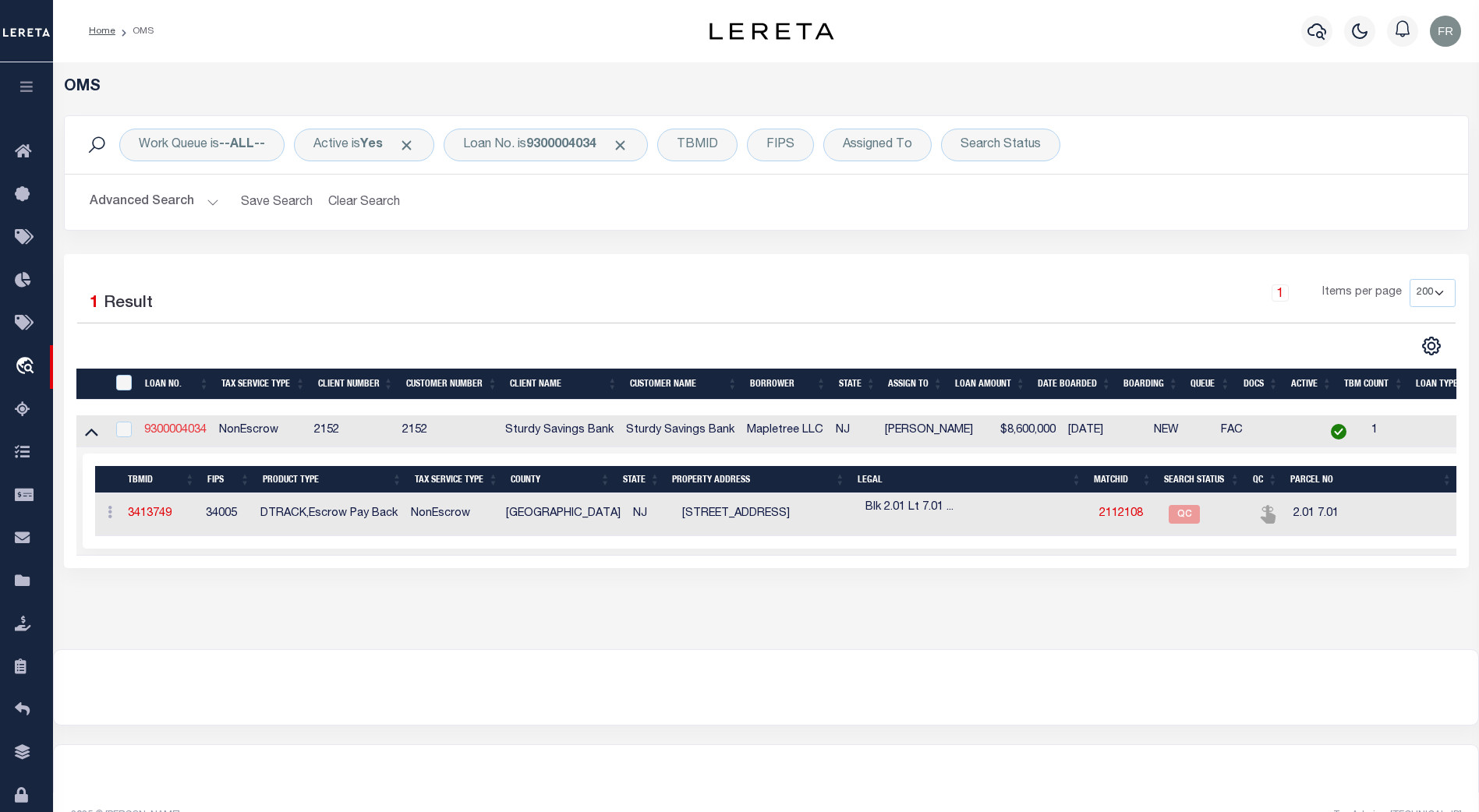
click at [178, 428] on link "9300004034" at bounding box center [176, 430] width 63 height 11
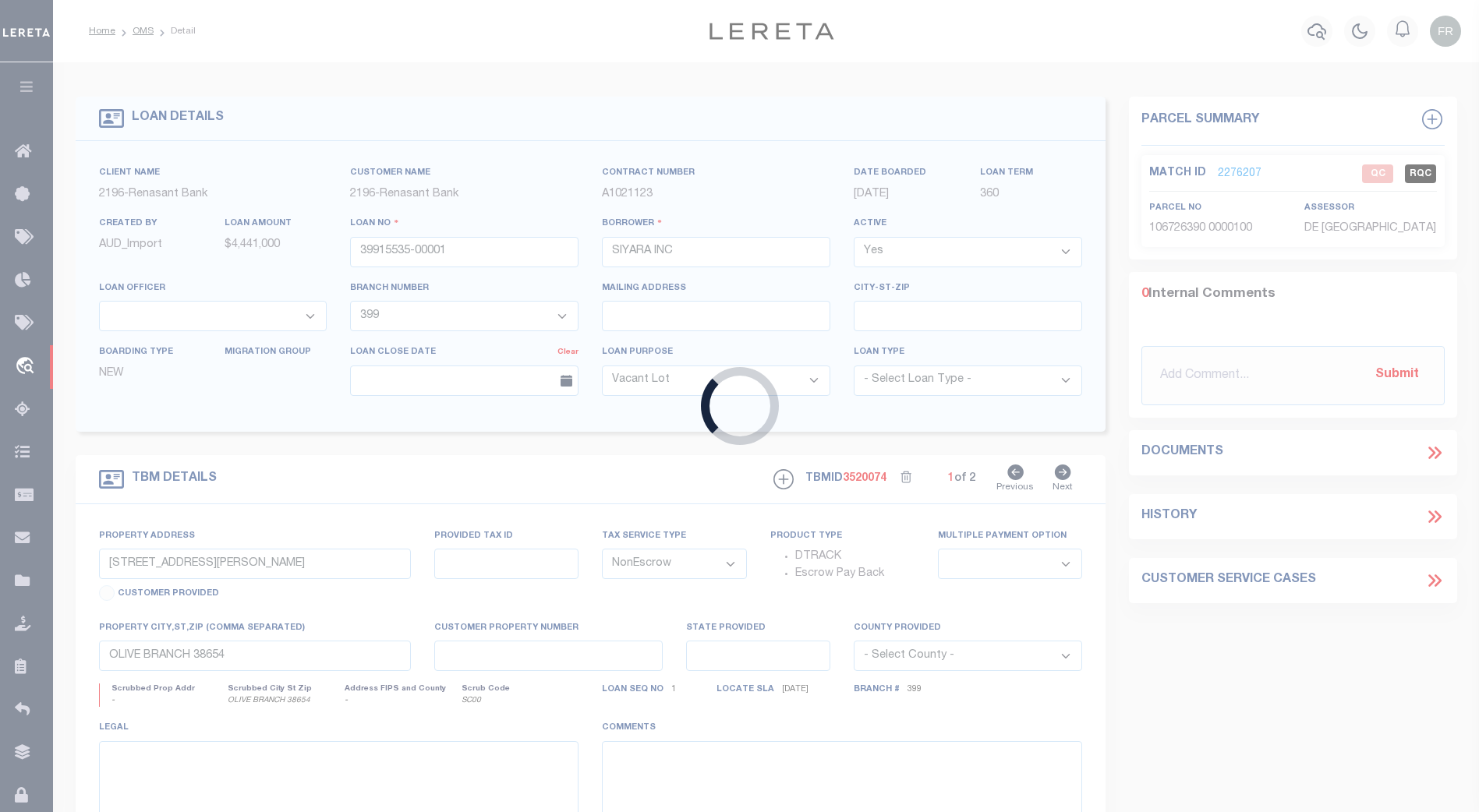
type input "9300004034"
type input "Mapletree LLC"
select select
select select "10"
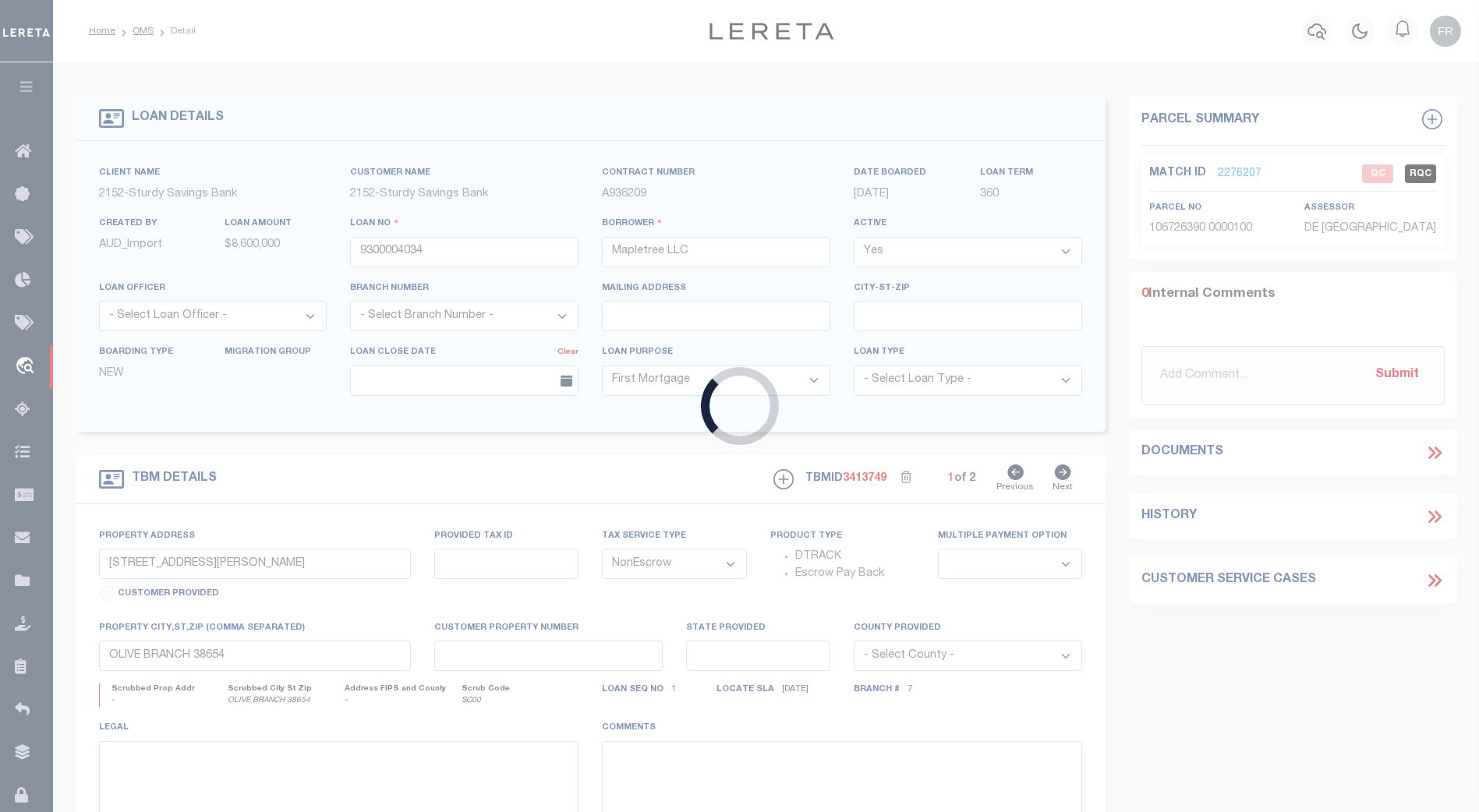
type input "[STREET_ADDRESS]"
select select
type input "Marlton NJ 08053"
type input "NJ"
select select
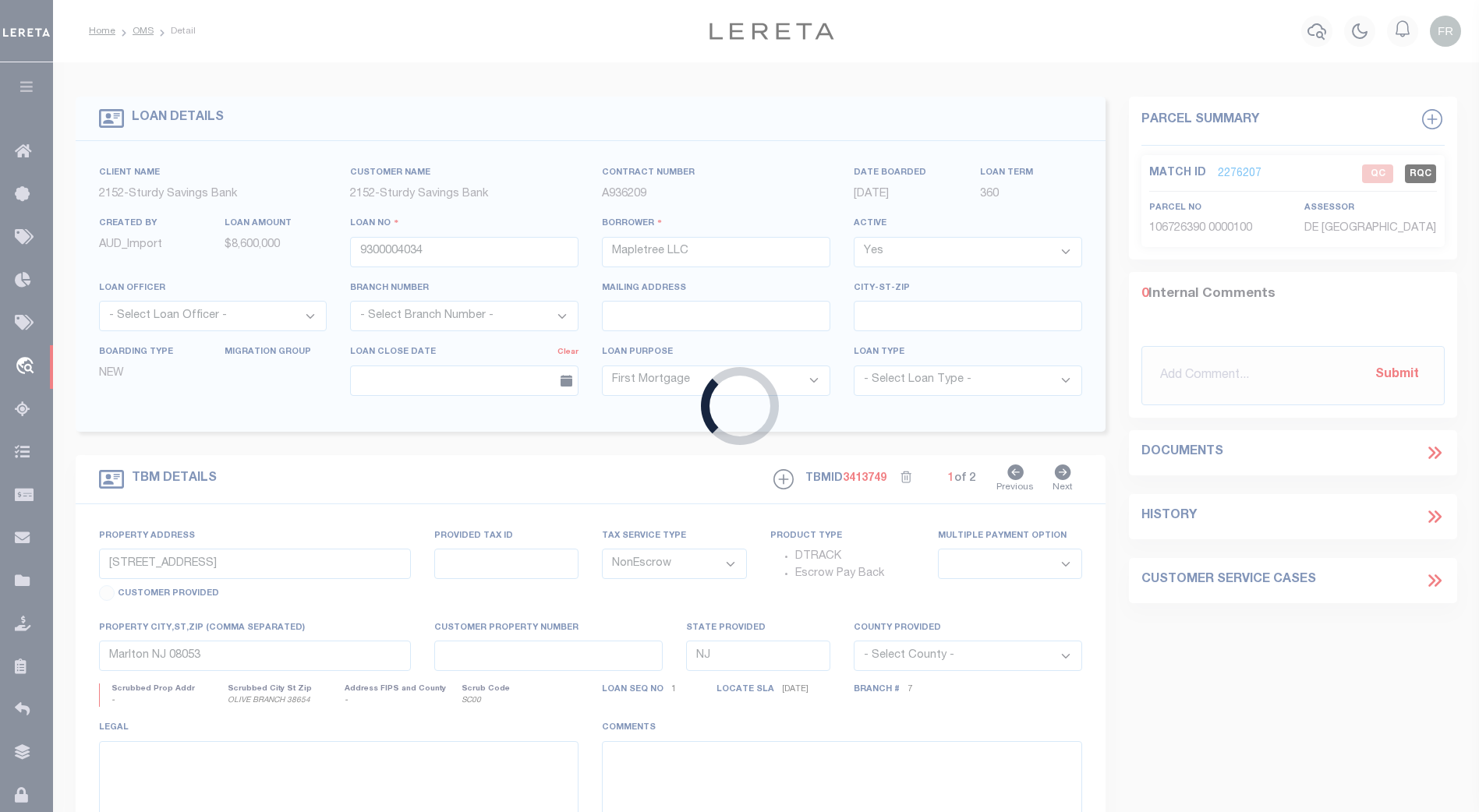
type textarea "Blk 2.01 Lt 7.01"
select select "8390"
select select "3695"
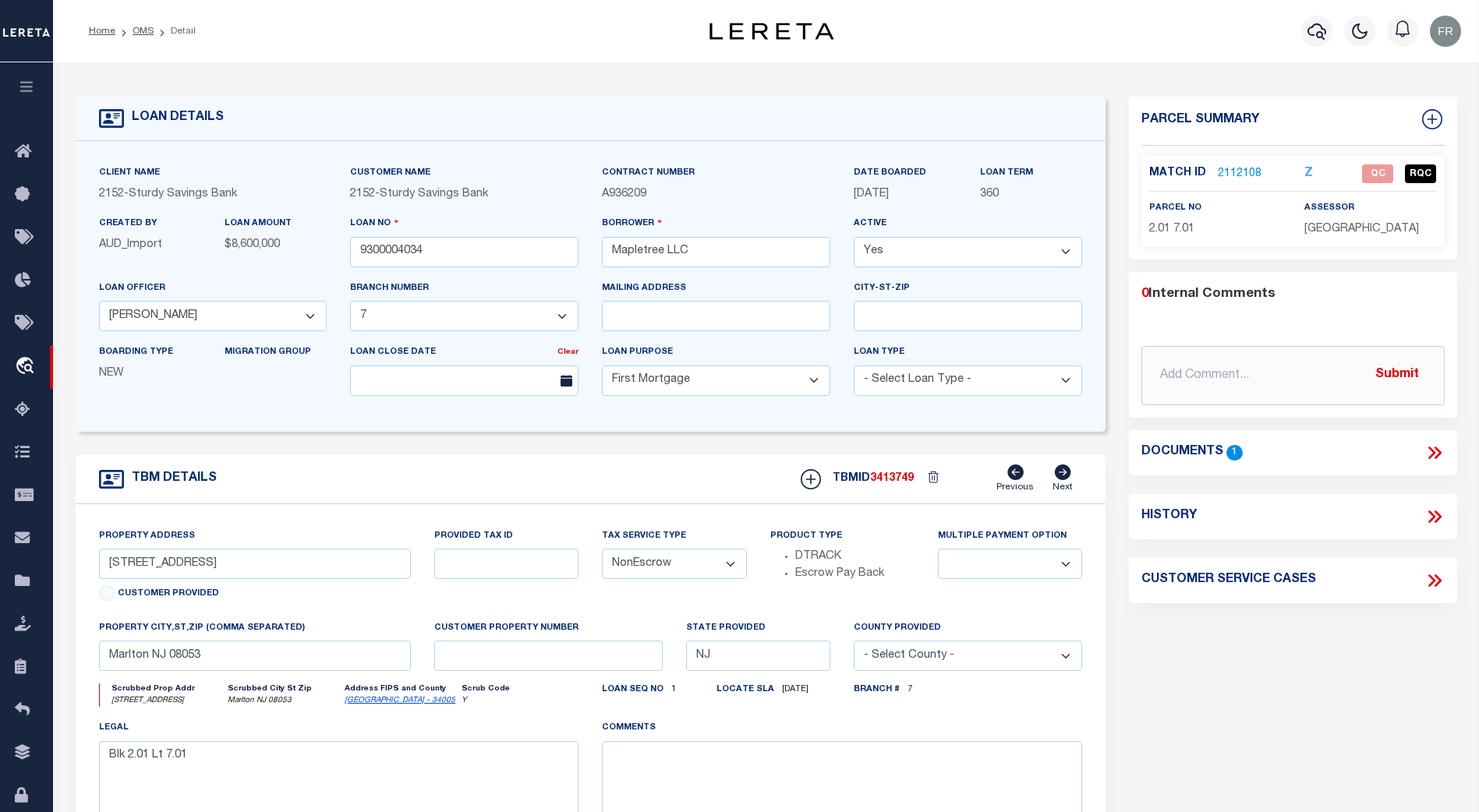
click at [1241, 172] on link "2112108" at bounding box center [1240, 174] width 44 height 17
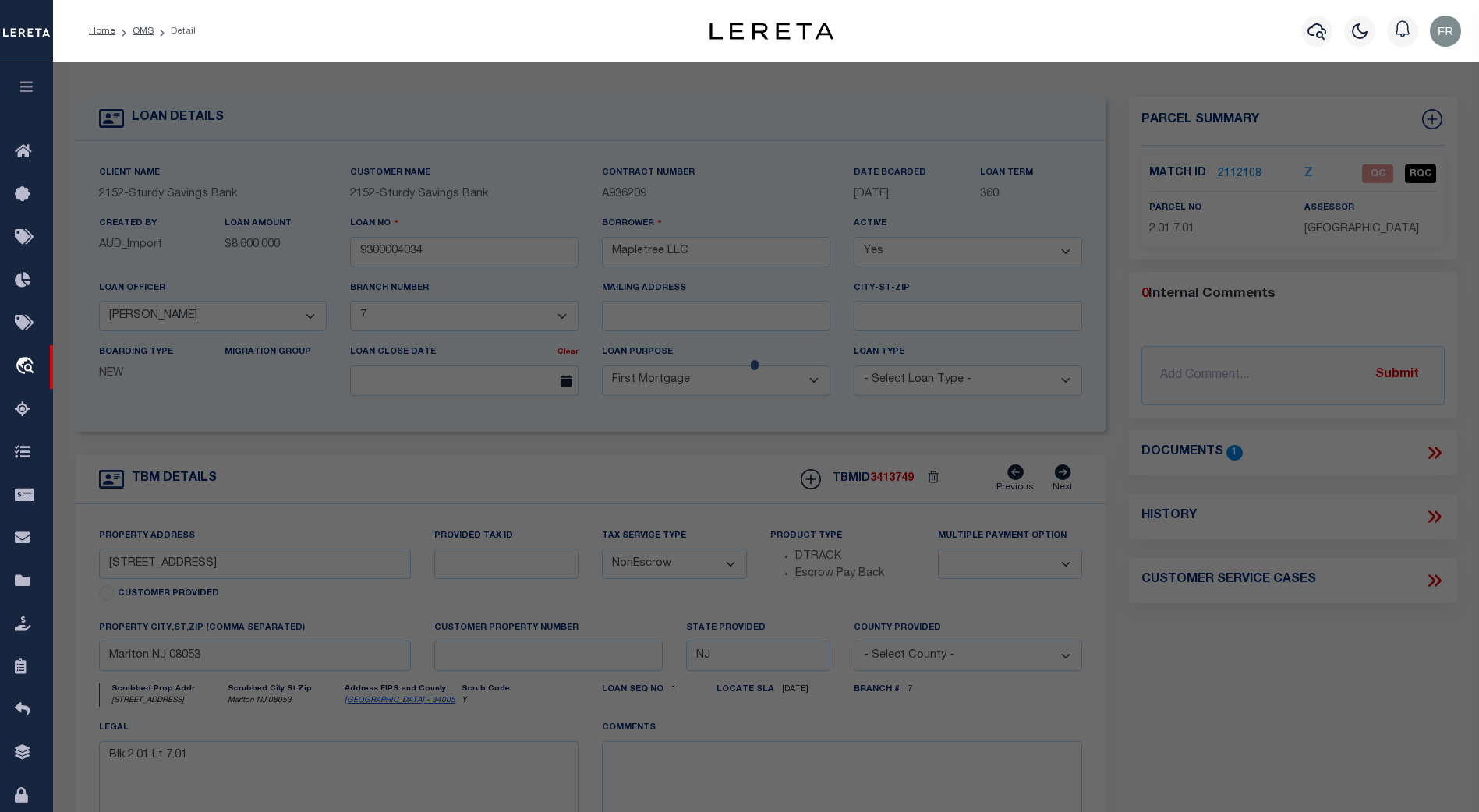
select select "AS"
select select
checkbox input "false"
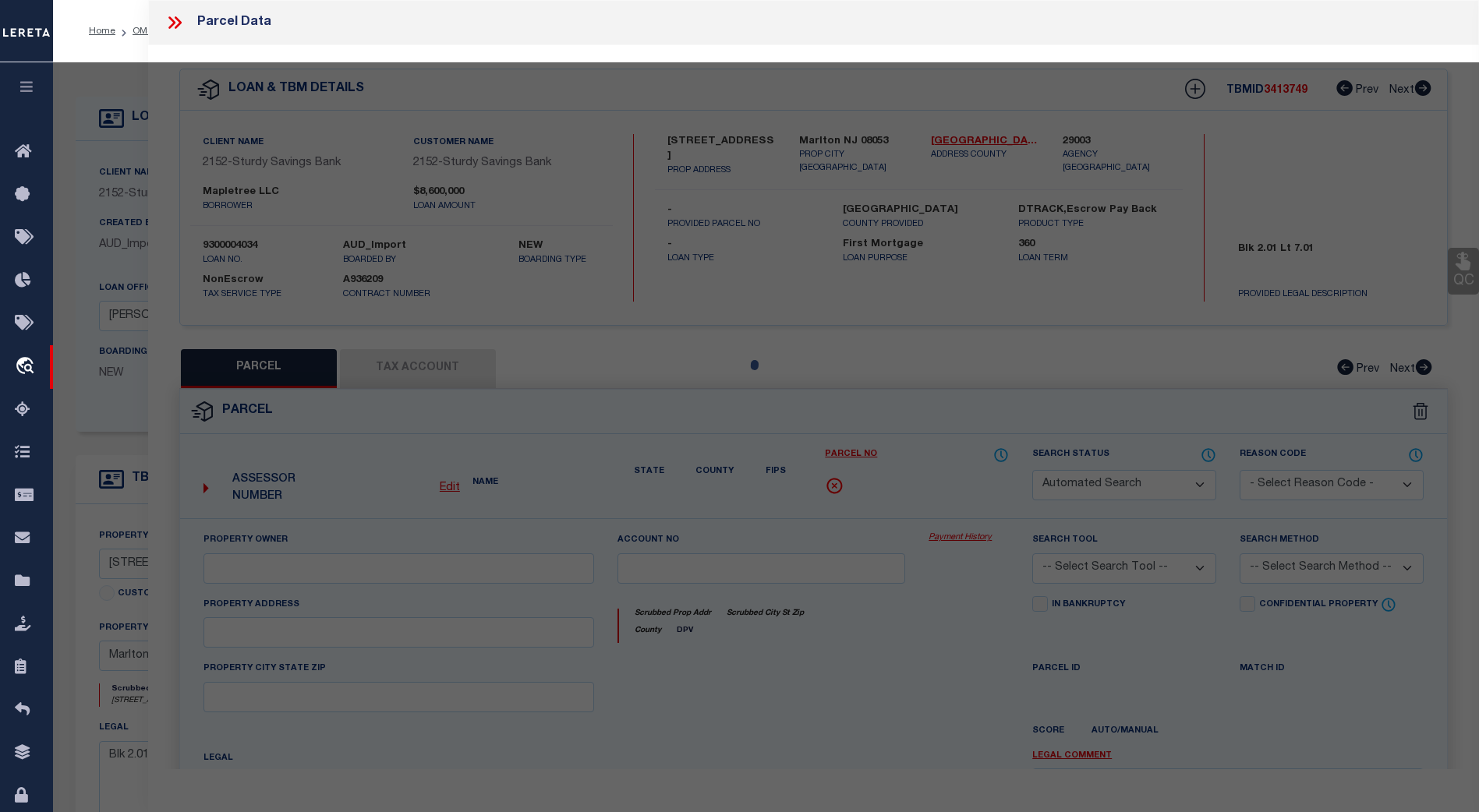
select select "QC"
type input "Mapletree Llc / Bank"
select select "AGF"
select select "ADD"
type input "[STREET_ADDRESS]"
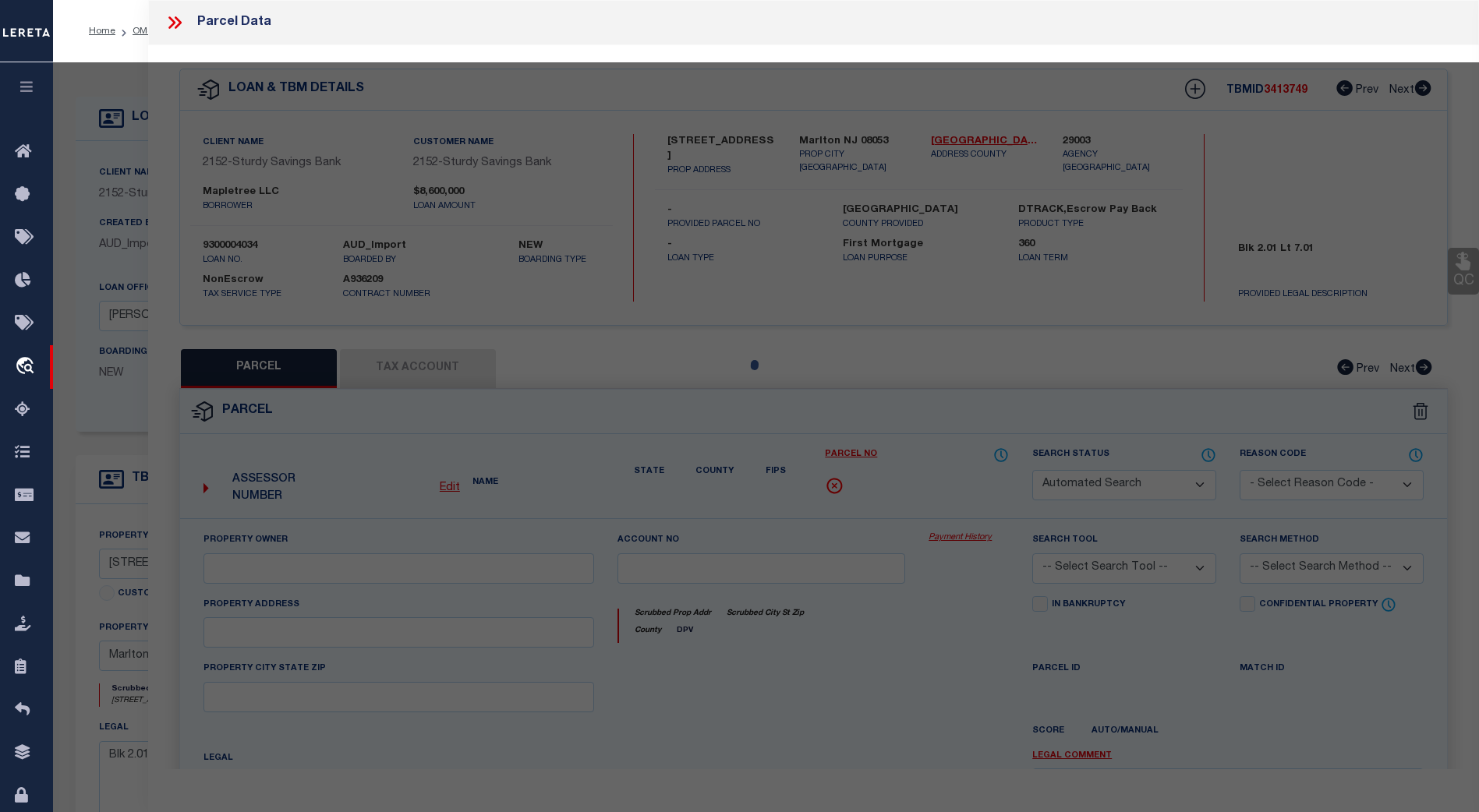
type input "Marlton NJ 08053"
type textarea "Broken in to 3 different Qualifiers Parcel is correct per the info found on age…"
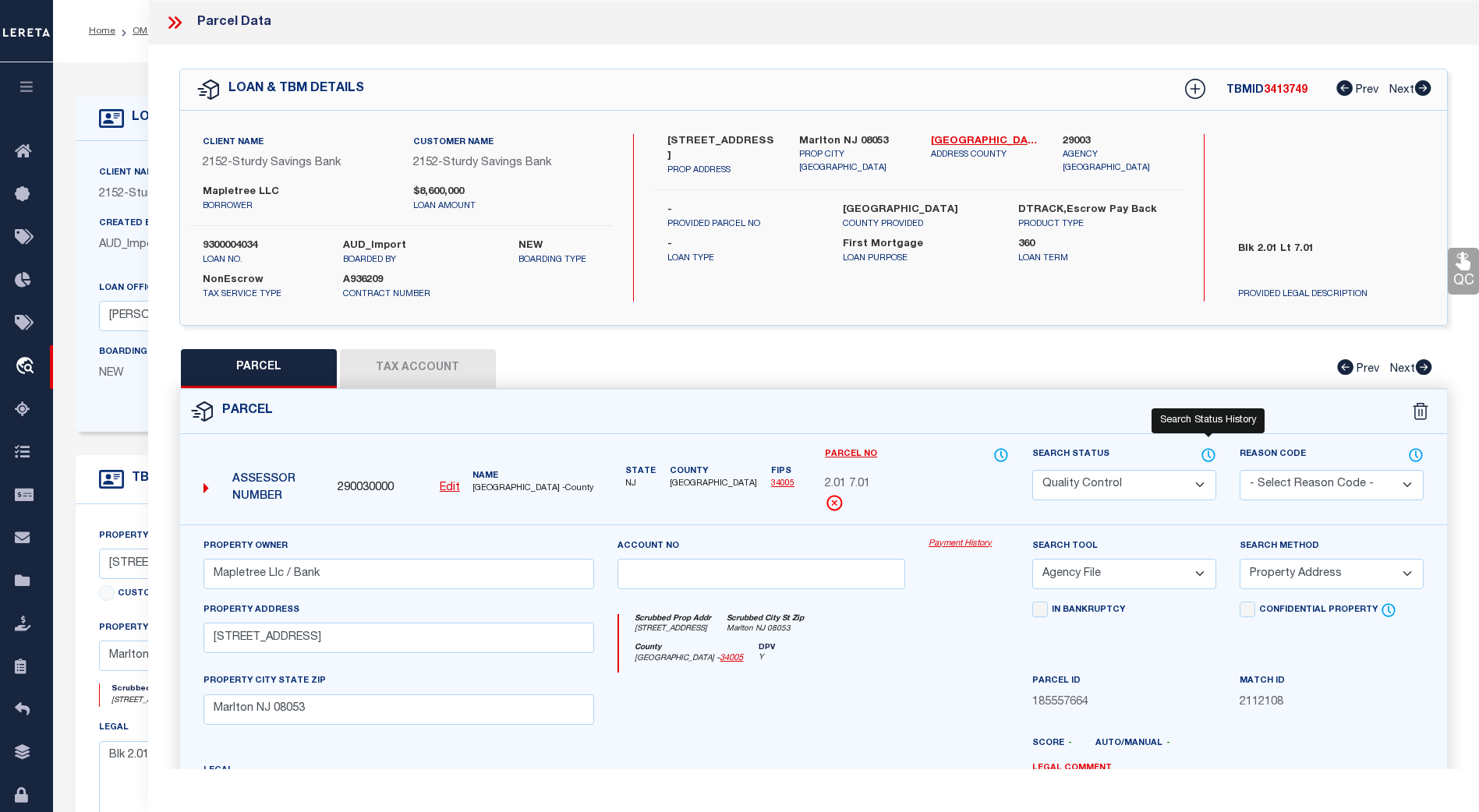
click at [1214, 456] on icon at bounding box center [1208, 455] width 12 height 12
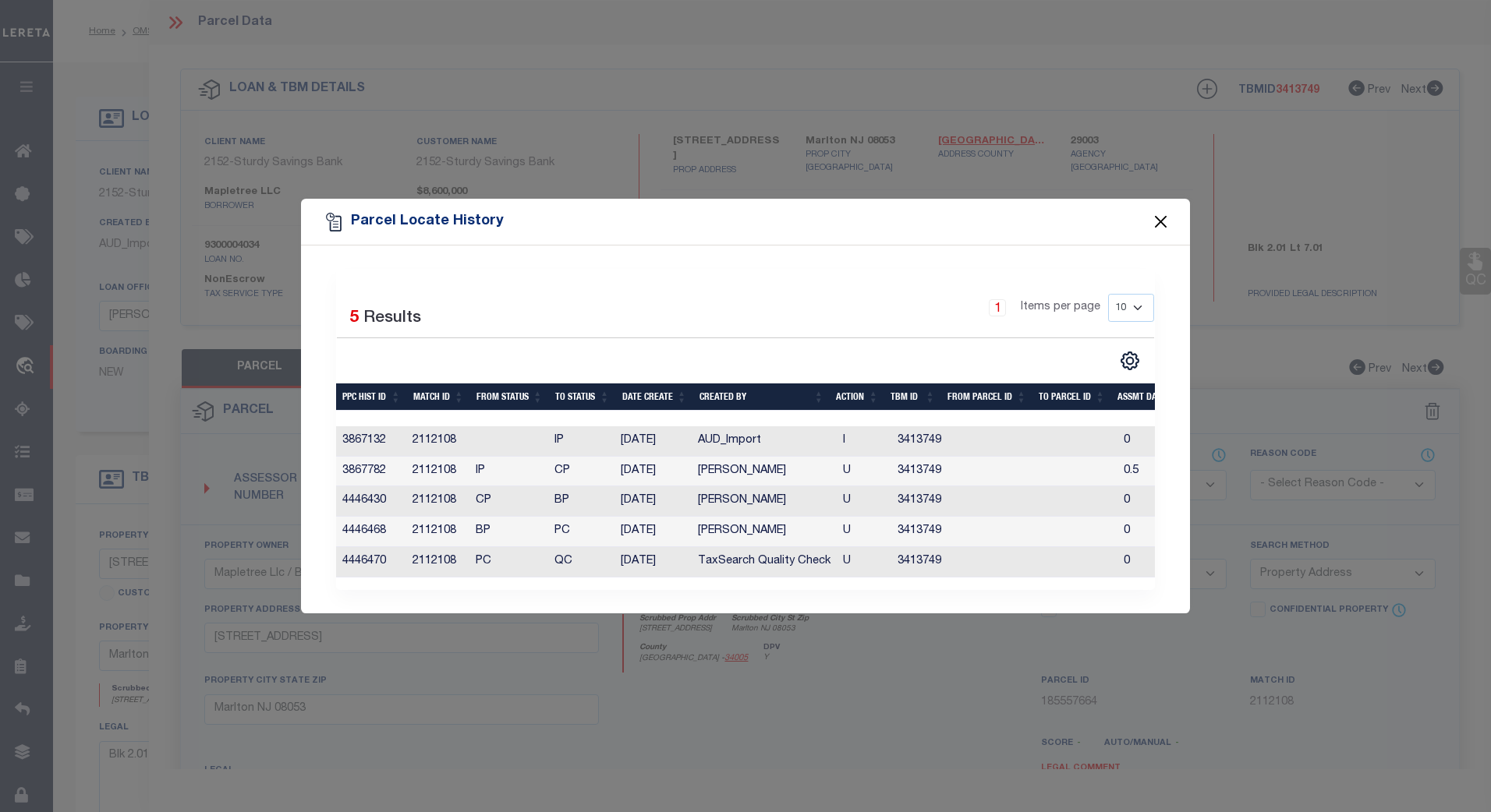
click at [1158, 212] on button "Close" at bounding box center [1161, 222] width 21 height 21
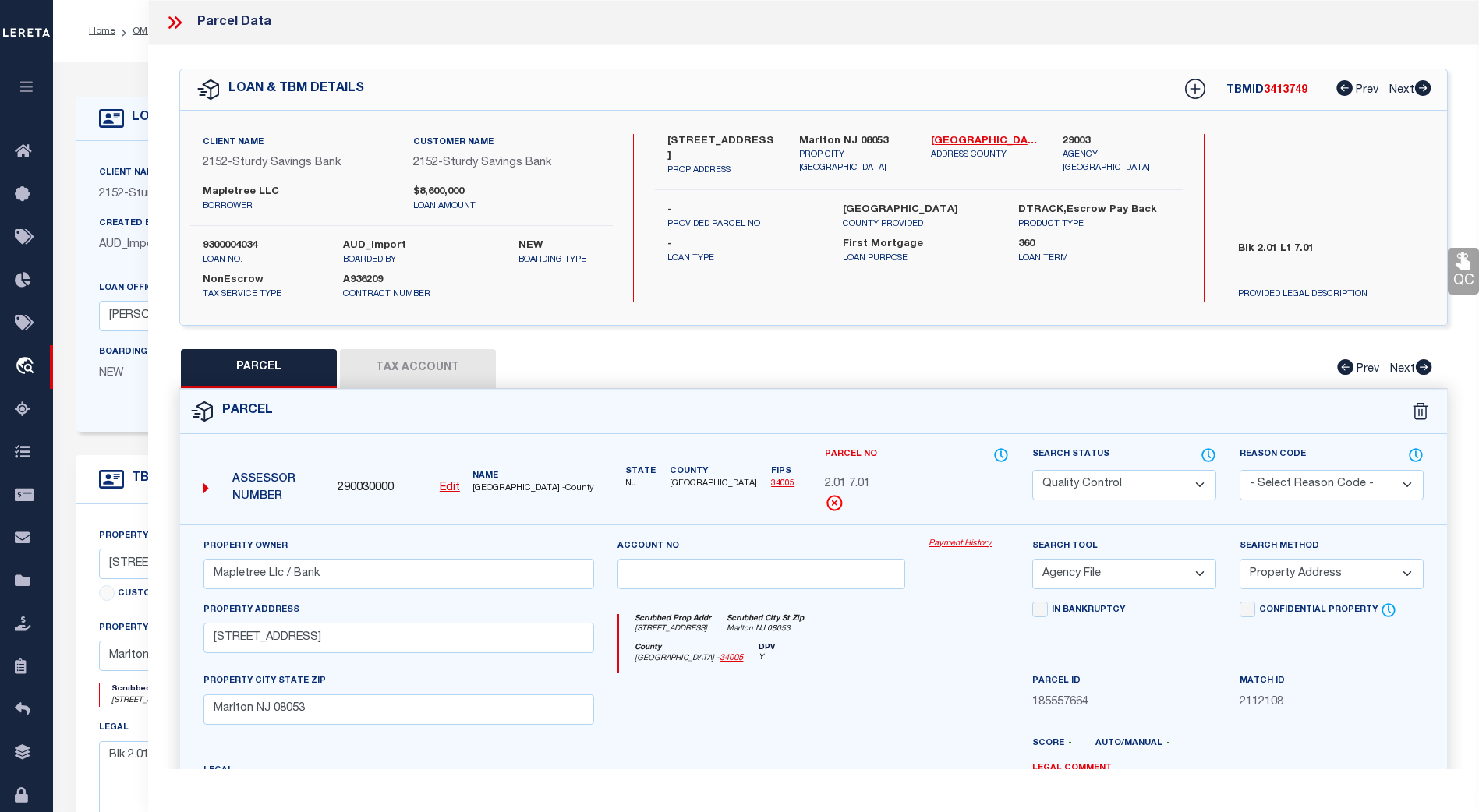
click at [170, 21] on icon at bounding box center [174, 22] width 21 height 21
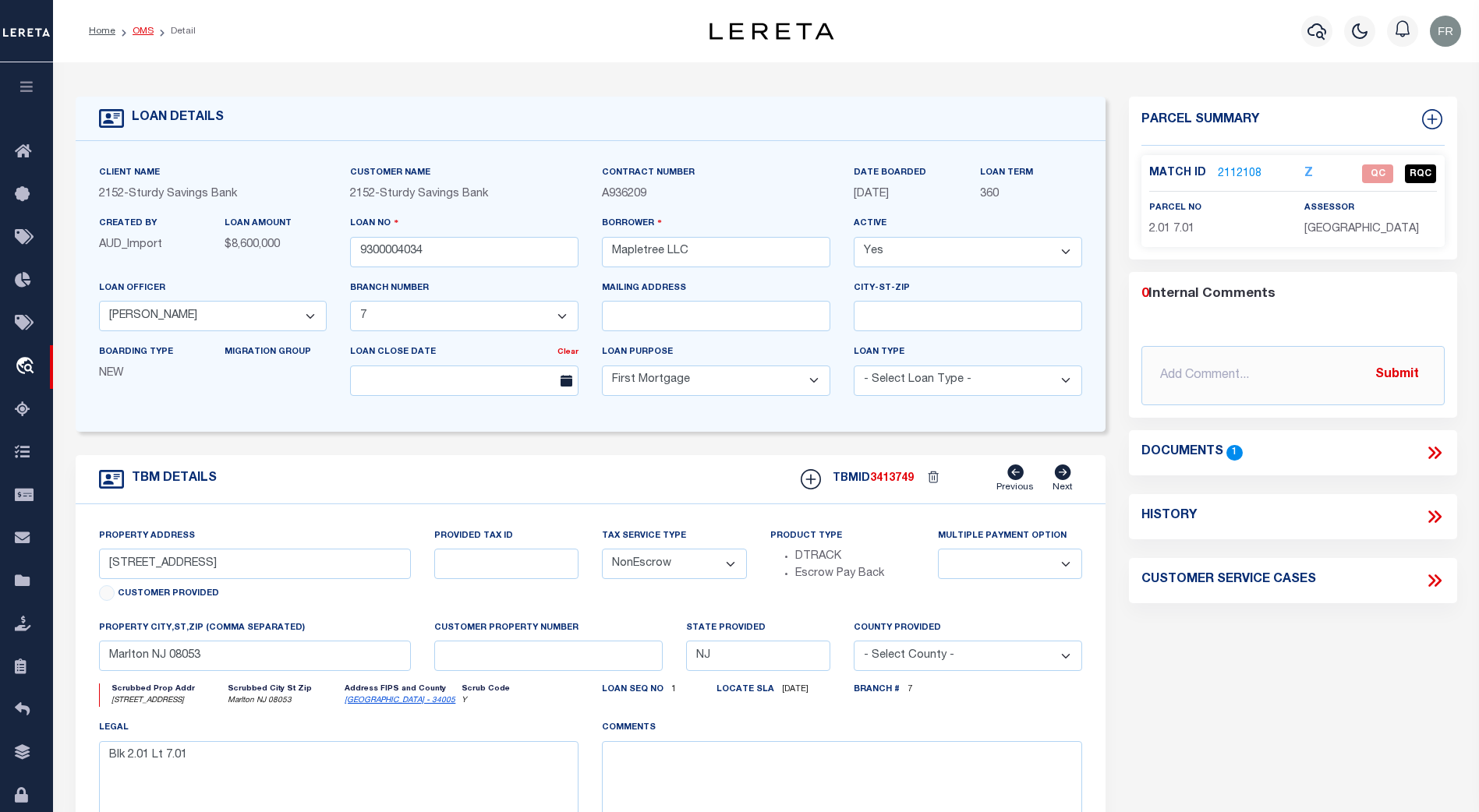
click at [142, 35] on link "OMS" at bounding box center [144, 31] width 21 height 9
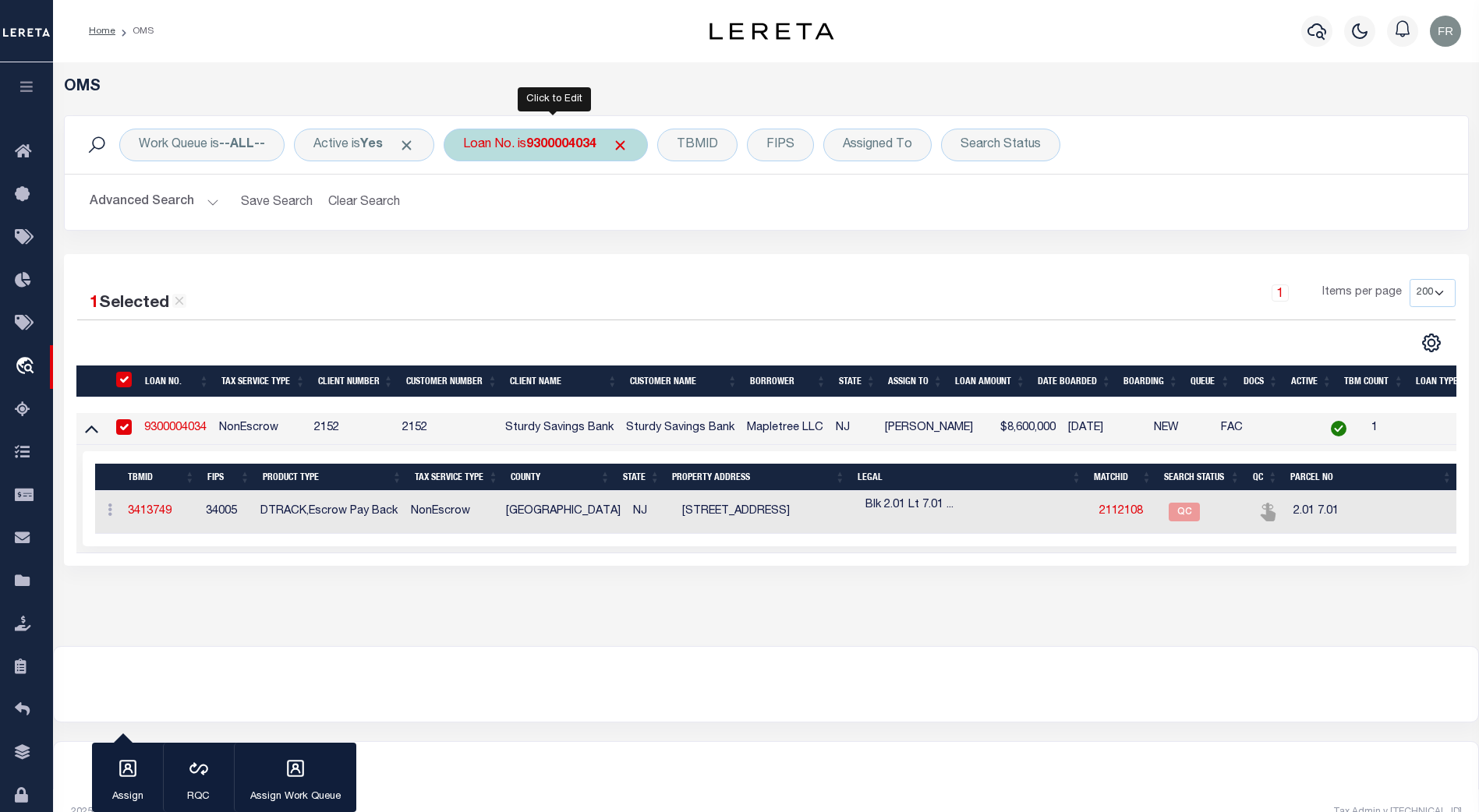
click at [571, 140] on b "9300004034" at bounding box center [561, 144] width 70 height 12
